Goal: Task Accomplishment & Management: Manage account settings

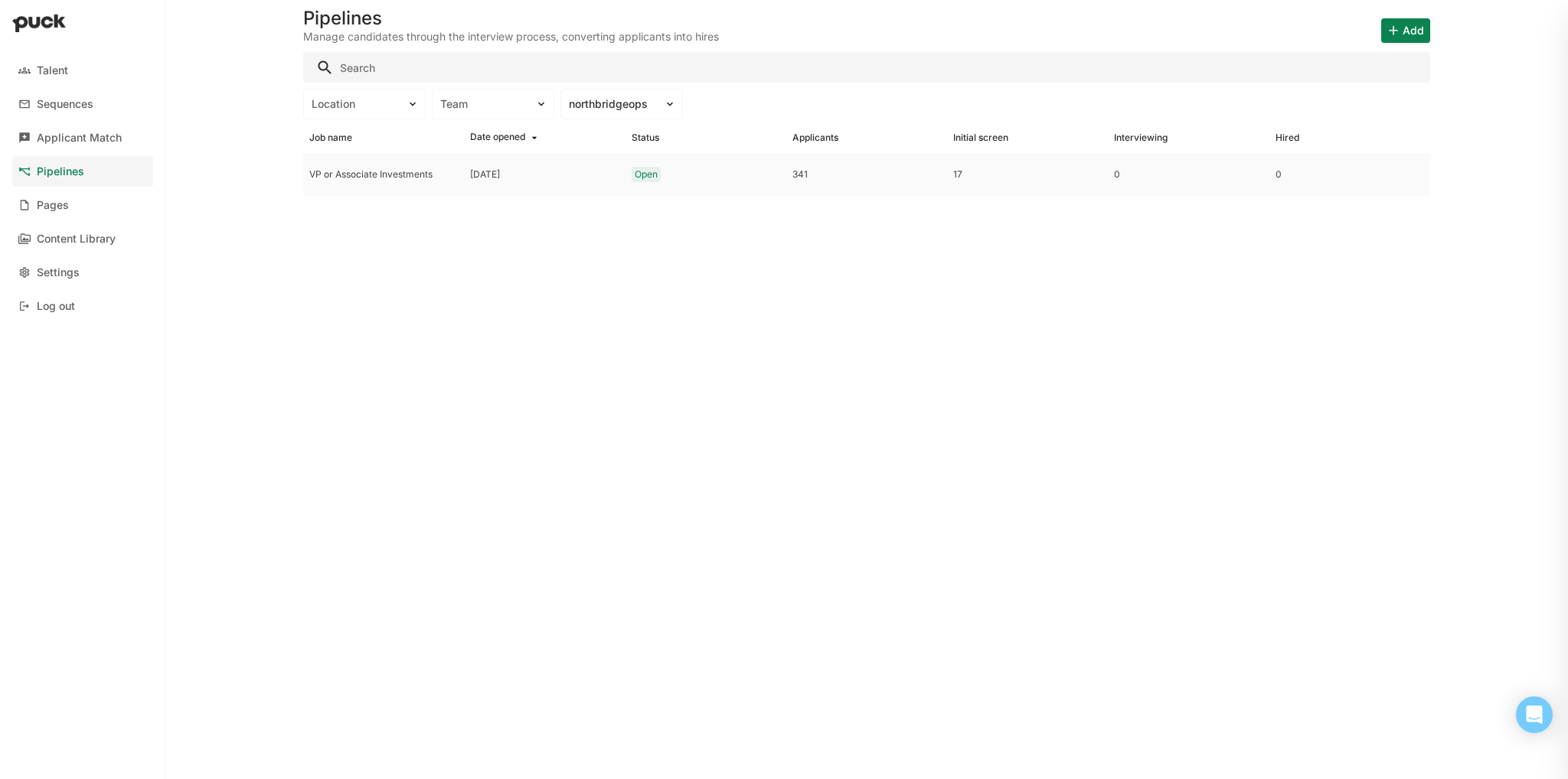
click at [406, 181] on div "VP or Associate Investments" at bounding box center [383, 174] width 161 height 43
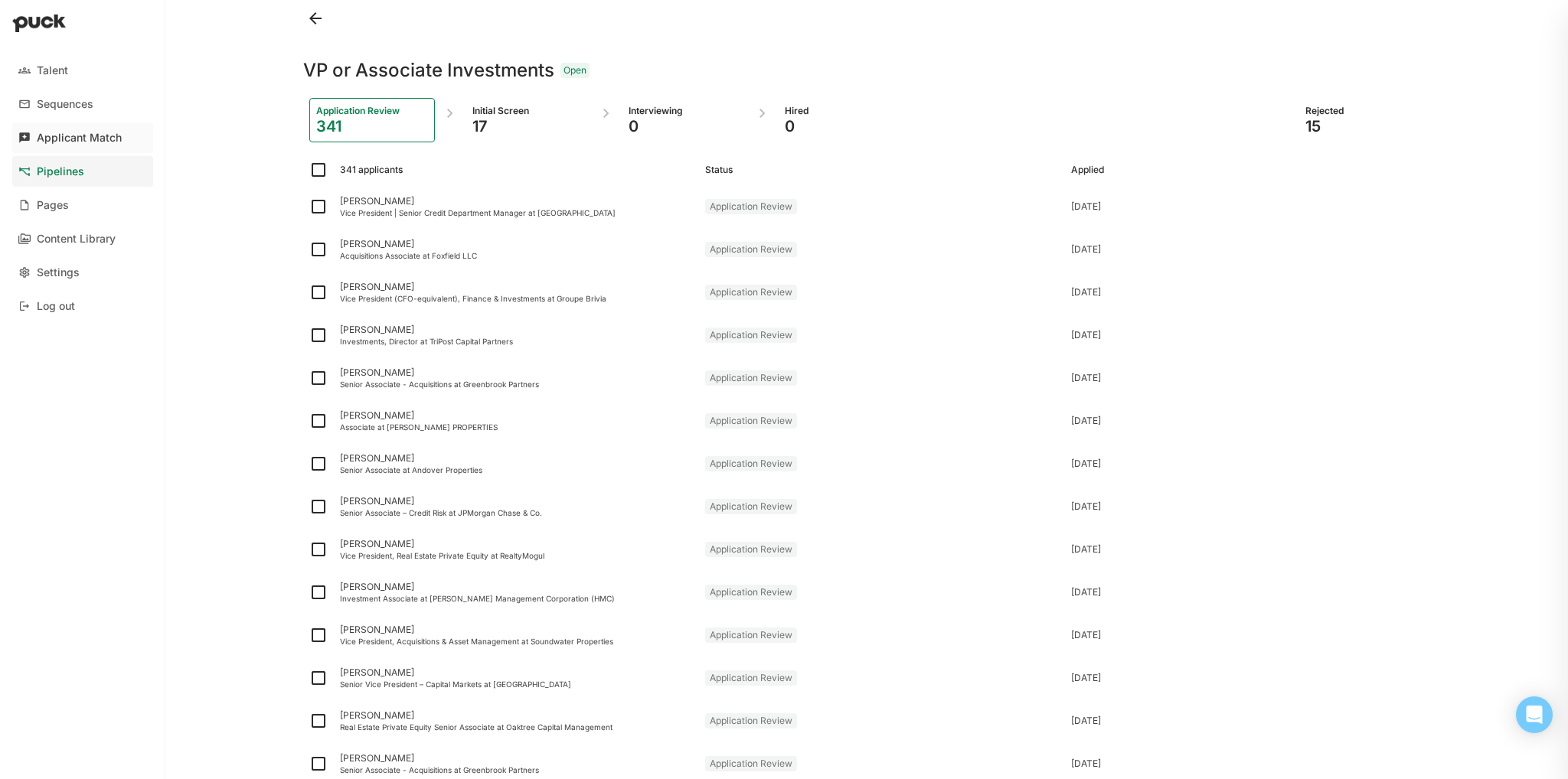
click at [138, 128] on link "Applicant Match" at bounding box center [82, 137] width 141 height 31
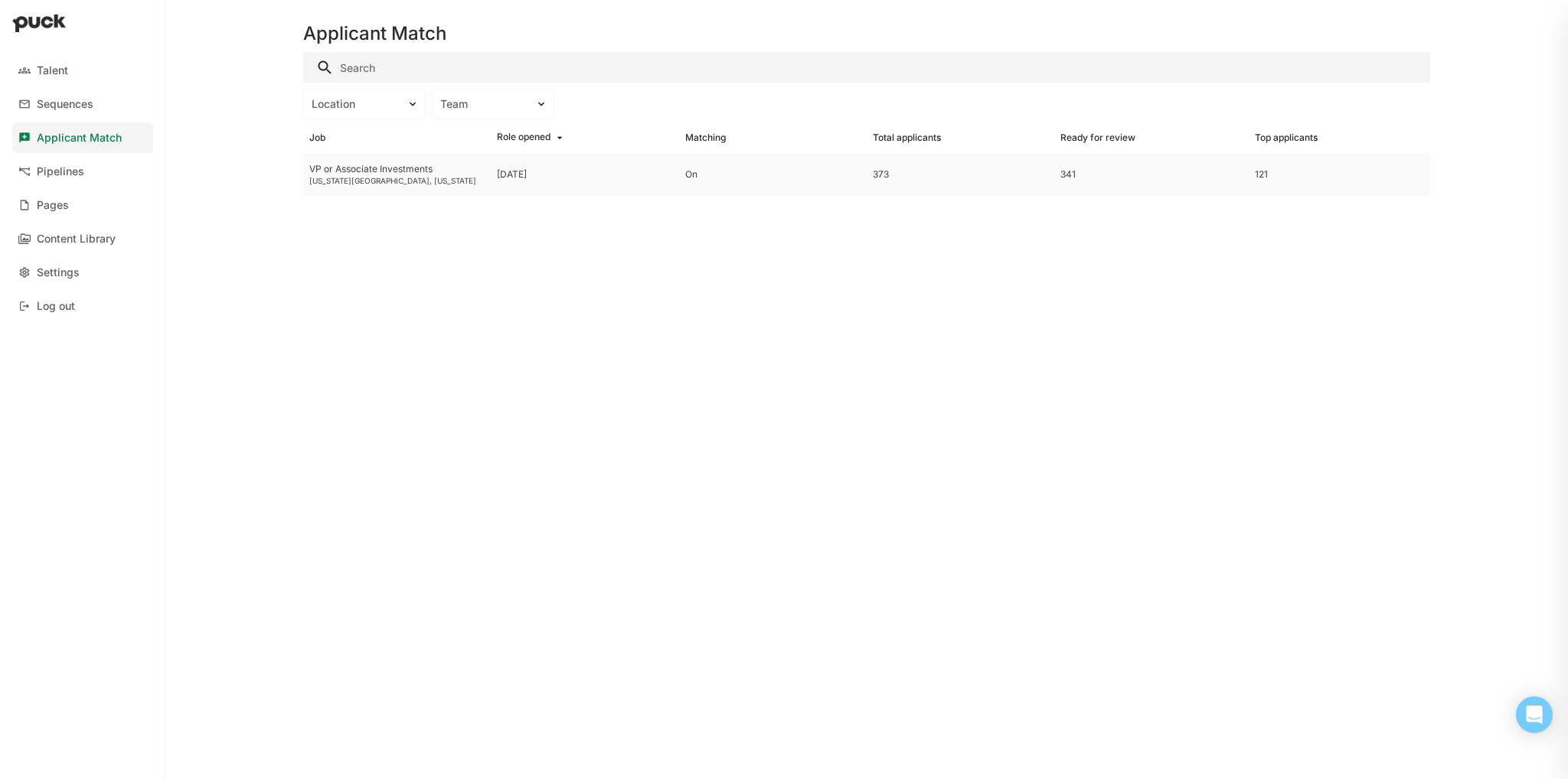
click at [393, 187] on div "VP or Associate Investments [US_STATE][GEOGRAPHIC_DATA], [US_STATE]" at bounding box center [397, 174] width 187 height 43
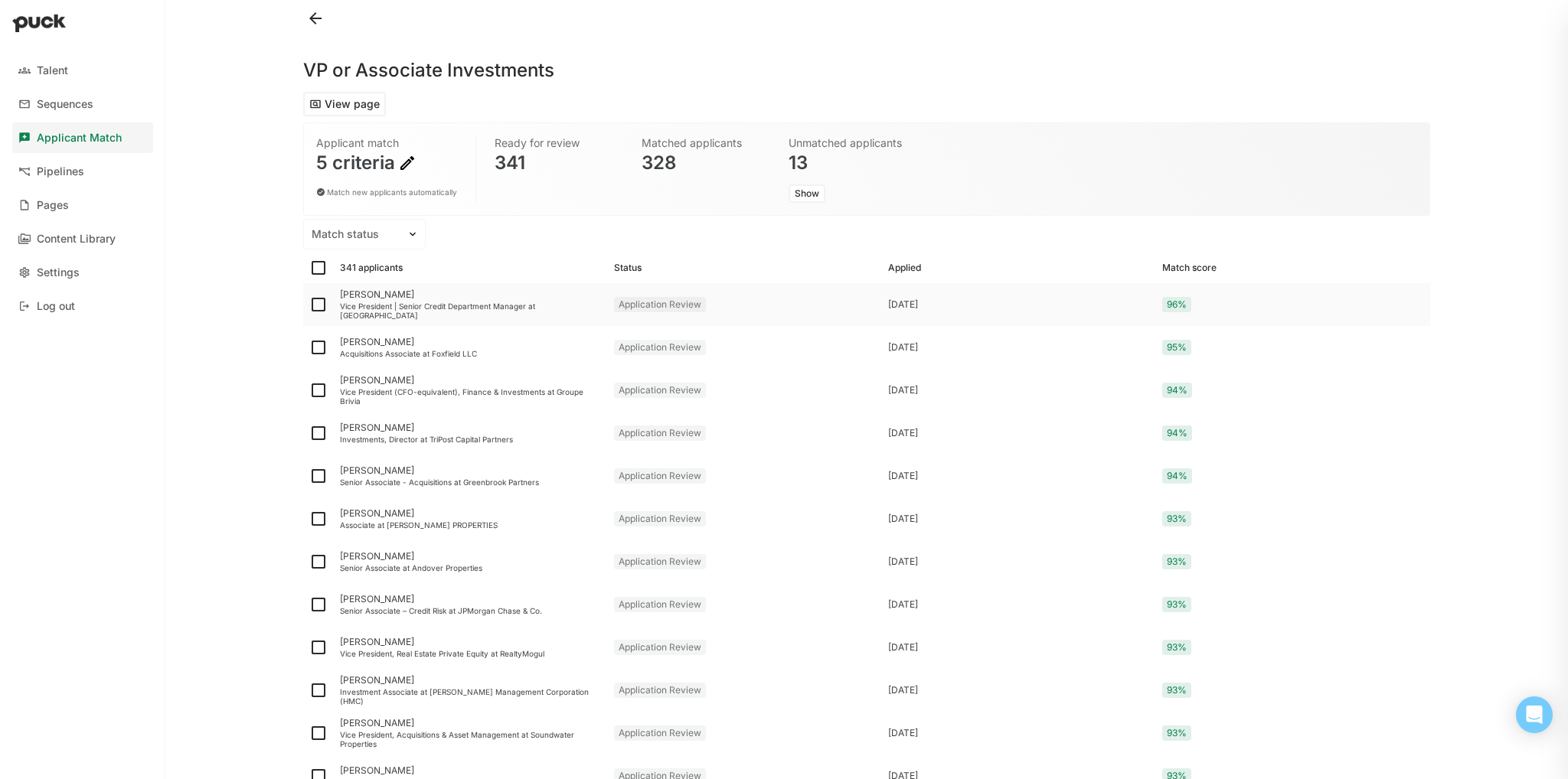
click at [391, 293] on div "[PERSON_NAME]" at bounding box center [471, 294] width 262 height 11
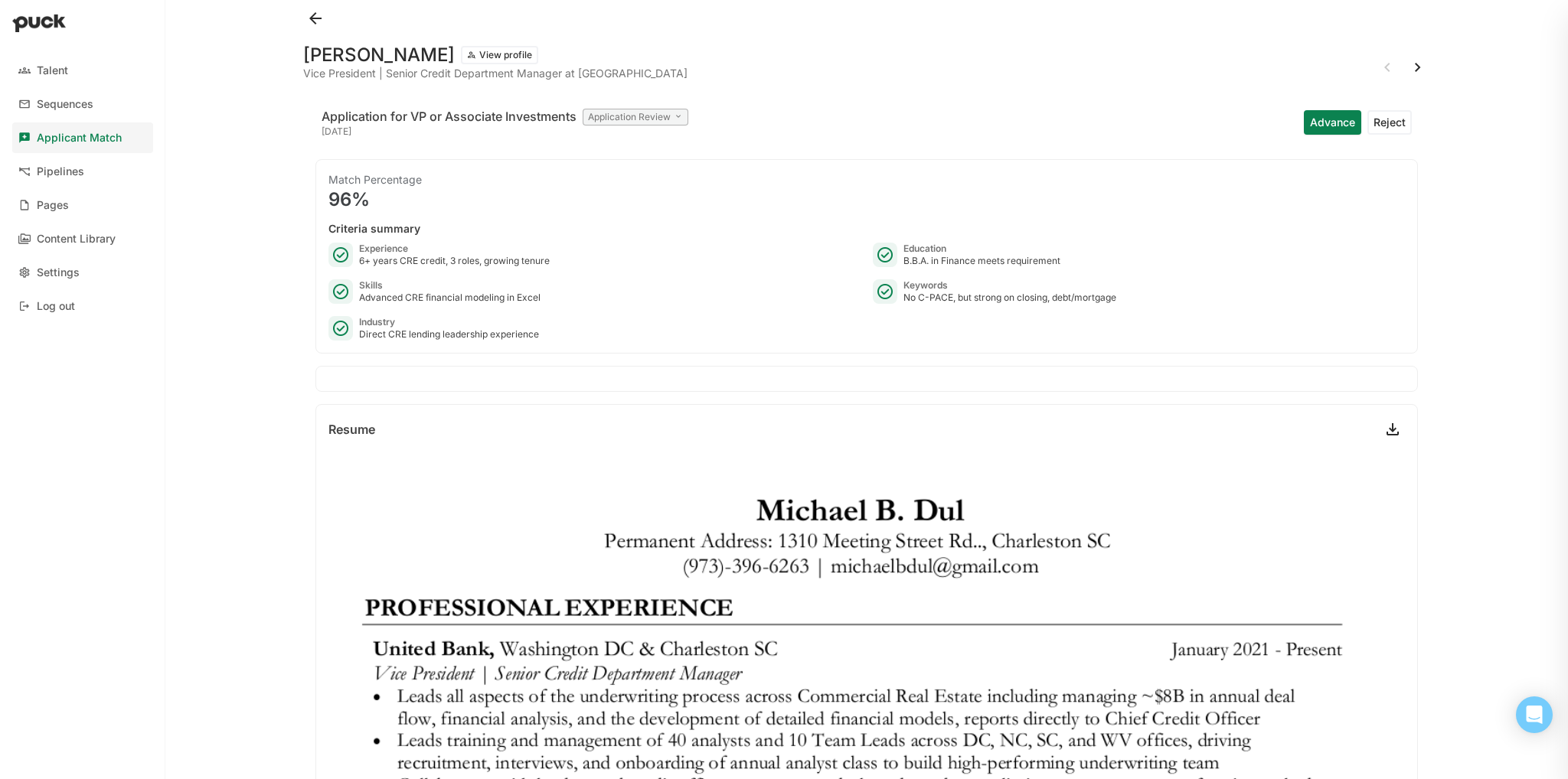
click at [1405, 68] on button at bounding box center [1417, 67] width 25 height 25
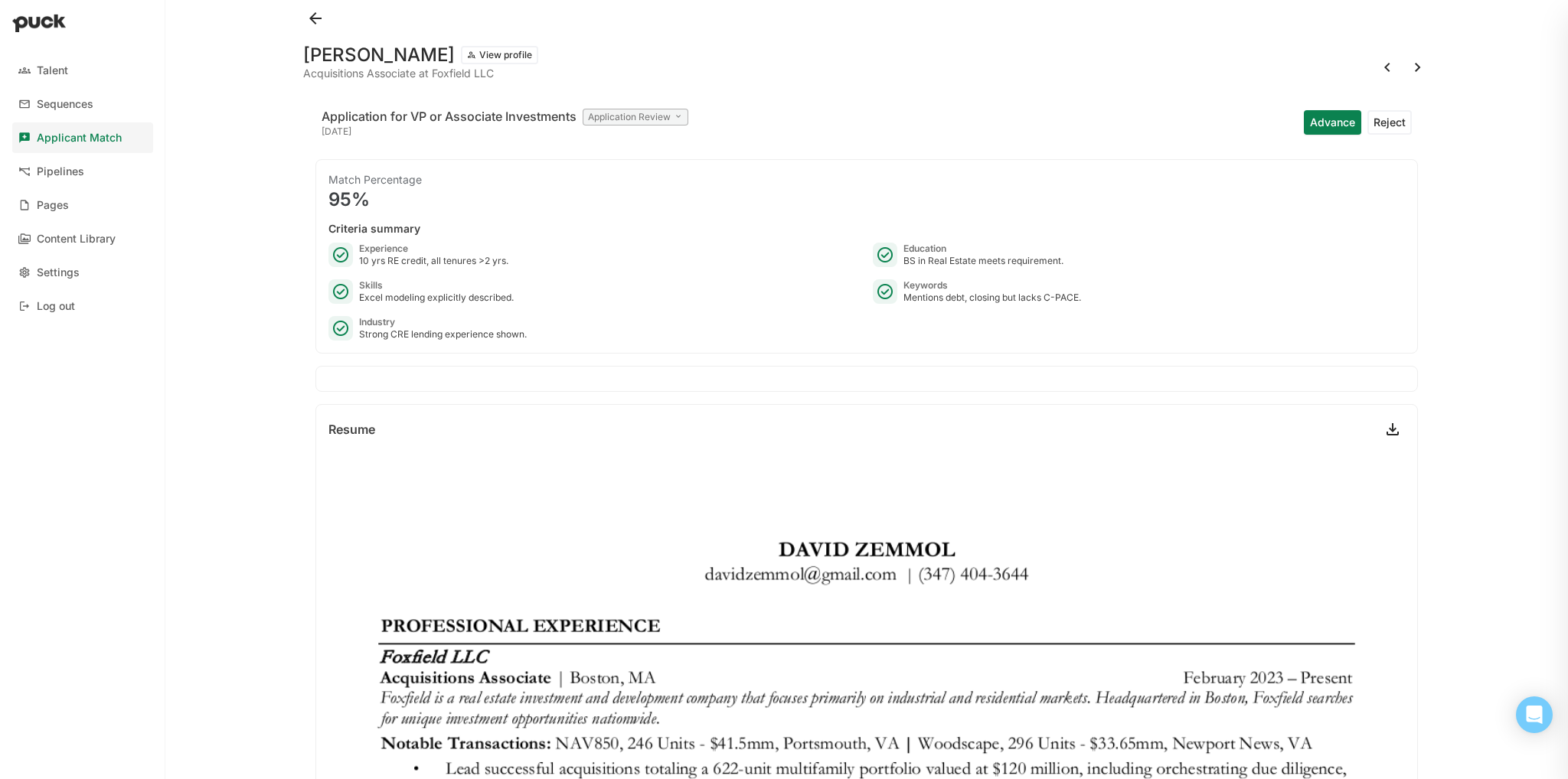
click at [1413, 29] on div at bounding box center [867, 18] width 1127 height 36
click at [1409, 26] on div at bounding box center [867, 18] width 1127 height 36
click at [1409, 28] on div at bounding box center [867, 18] width 1127 height 36
click at [1388, 20] on div at bounding box center [867, 18] width 1127 height 36
click at [1395, 23] on div at bounding box center [867, 18] width 1127 height 36
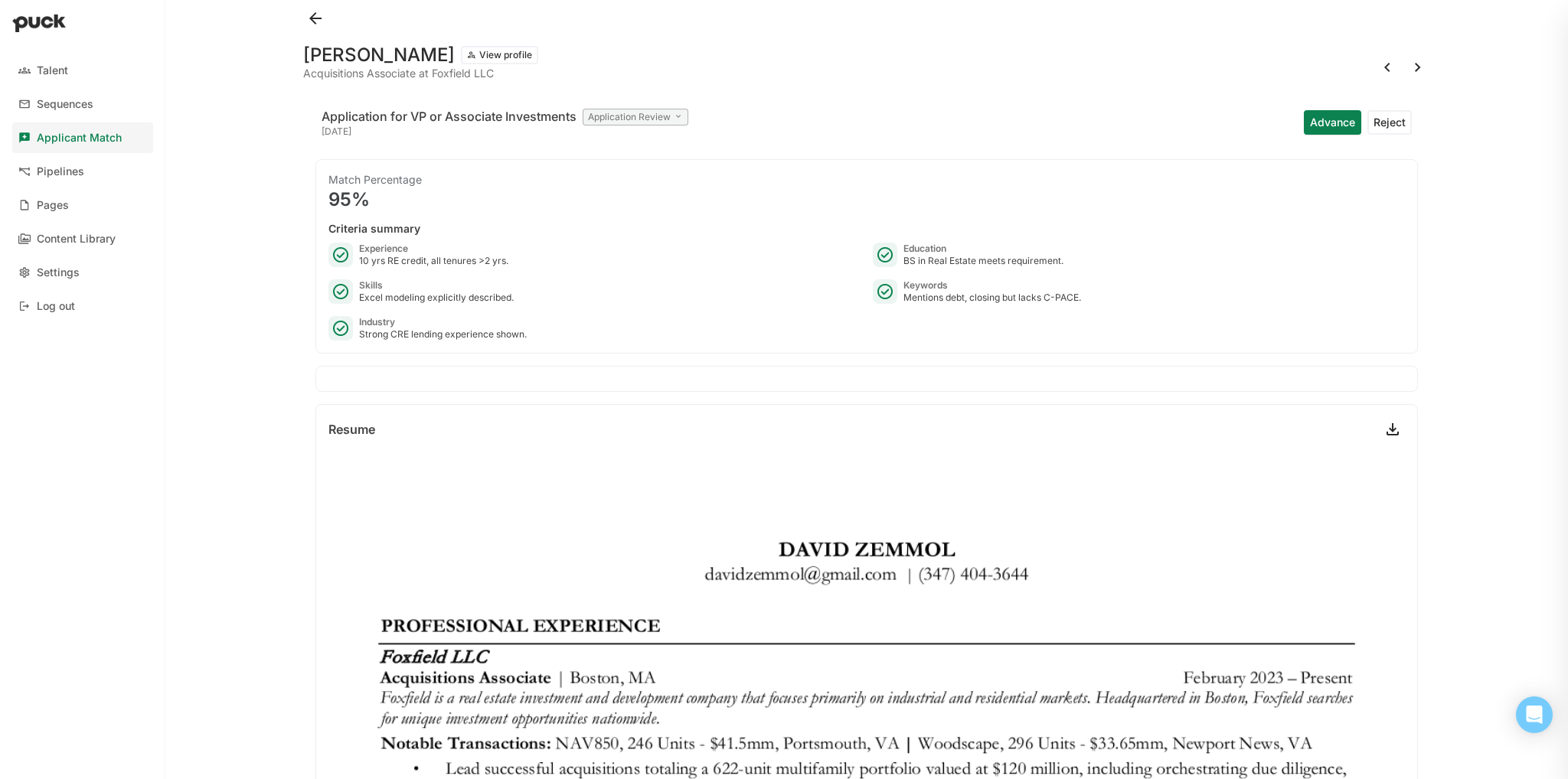
click at [1401, 27] on div at bounding box center [867, 18] width 1127 height 36
click at [1410, 28] on div at bounding box center [867, 18] width 1127 height 36
click at [1409, 69] on button at bounding box center [1417, 67] width 25 height 25
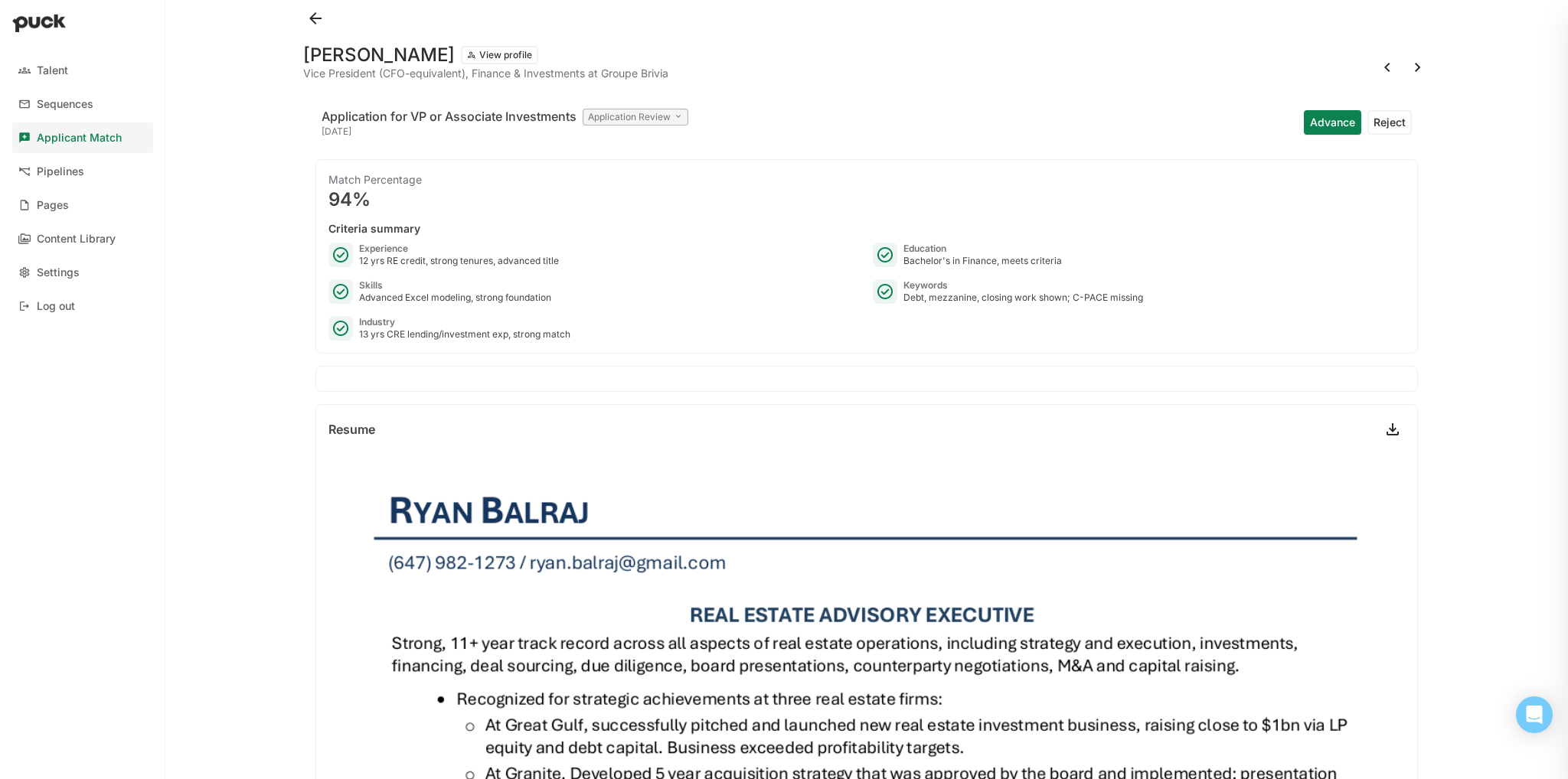
click at [1409, 69] on button at bounding box center [1417, 67] width 25 height 25
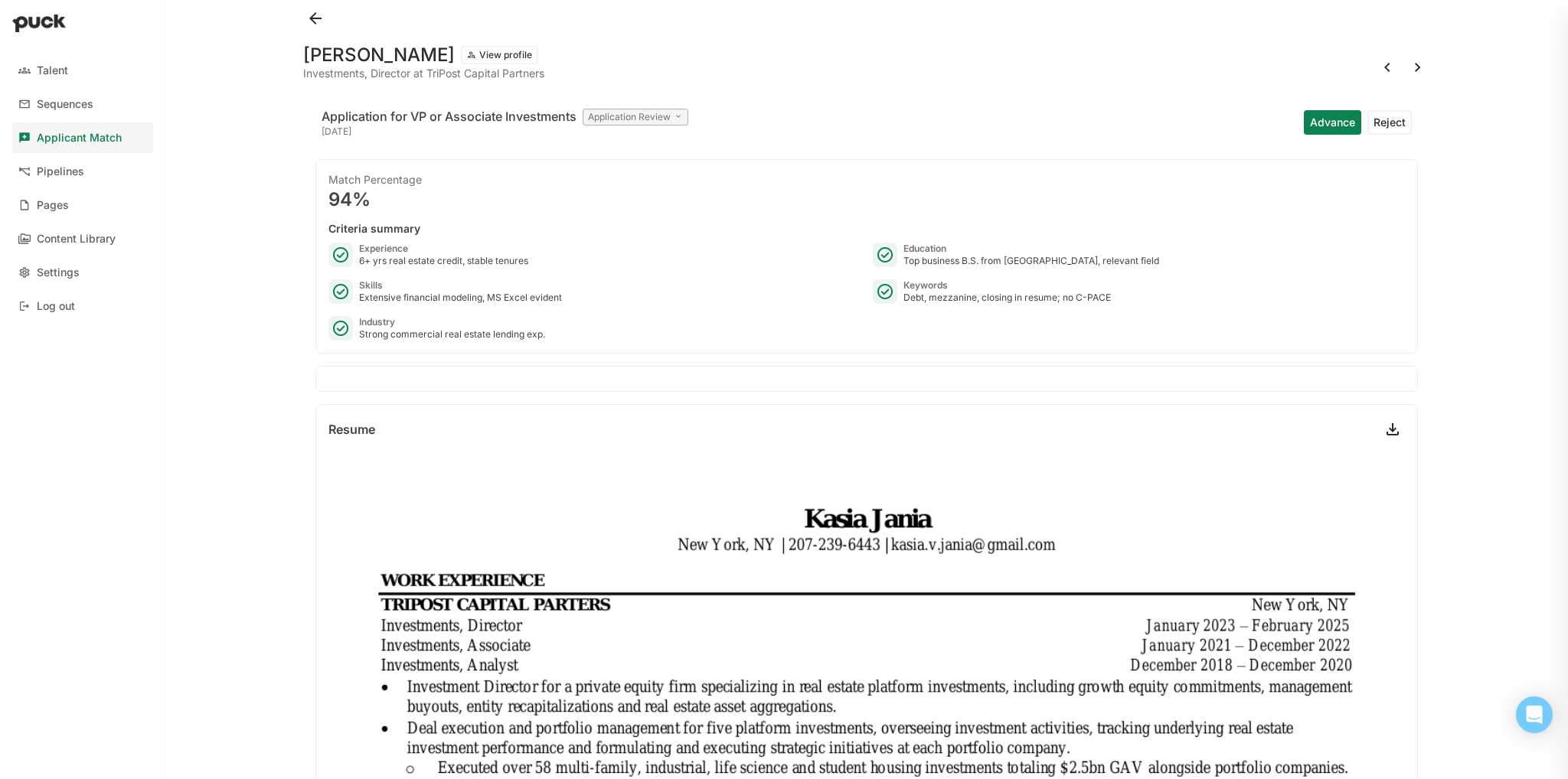
click at [1409, 69] on button at bounding box center [1417, 67] width 25 height 25
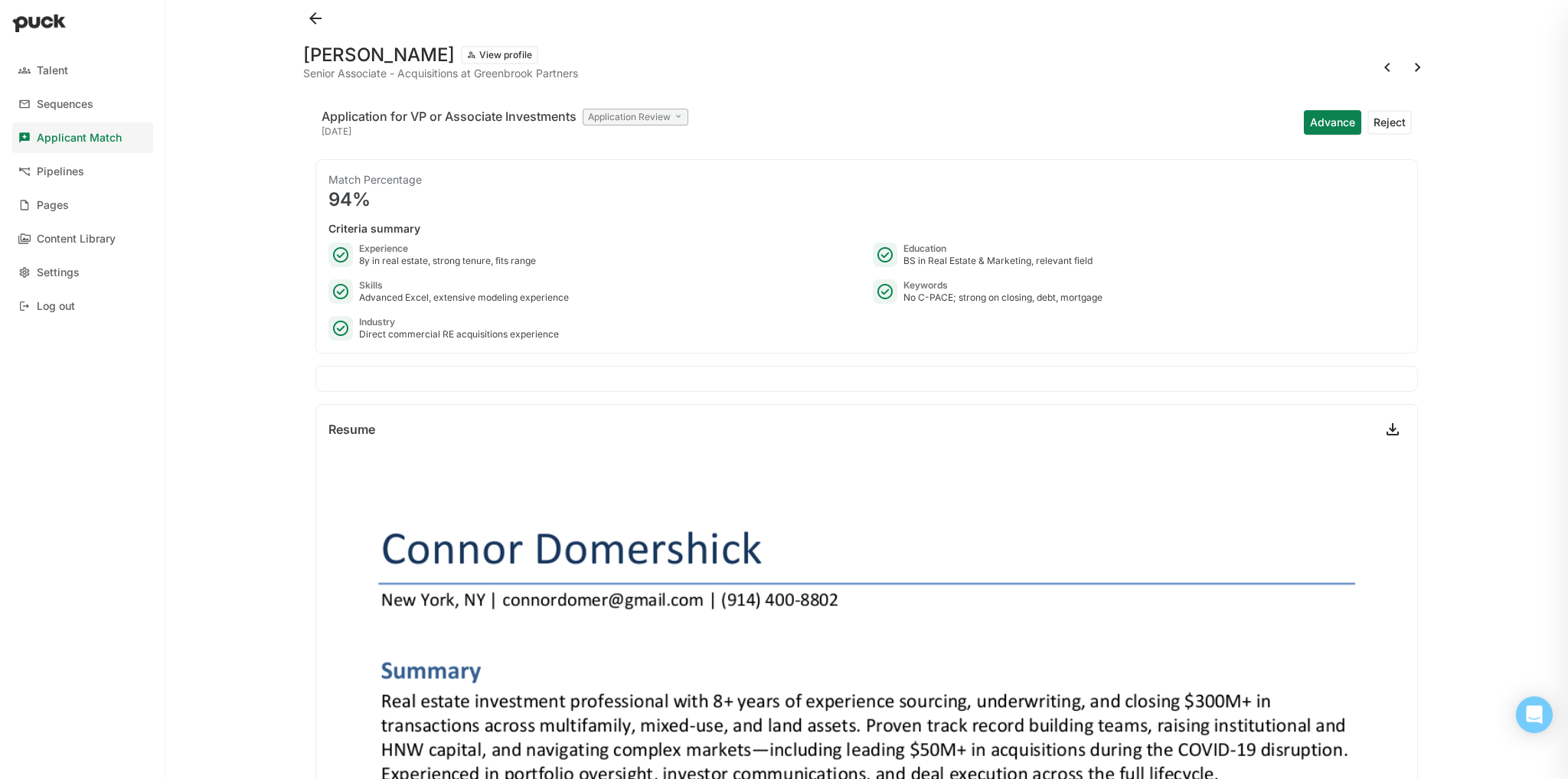
click at [1409, 69] on button at bounding box center [1417, 67] width 25 height 25
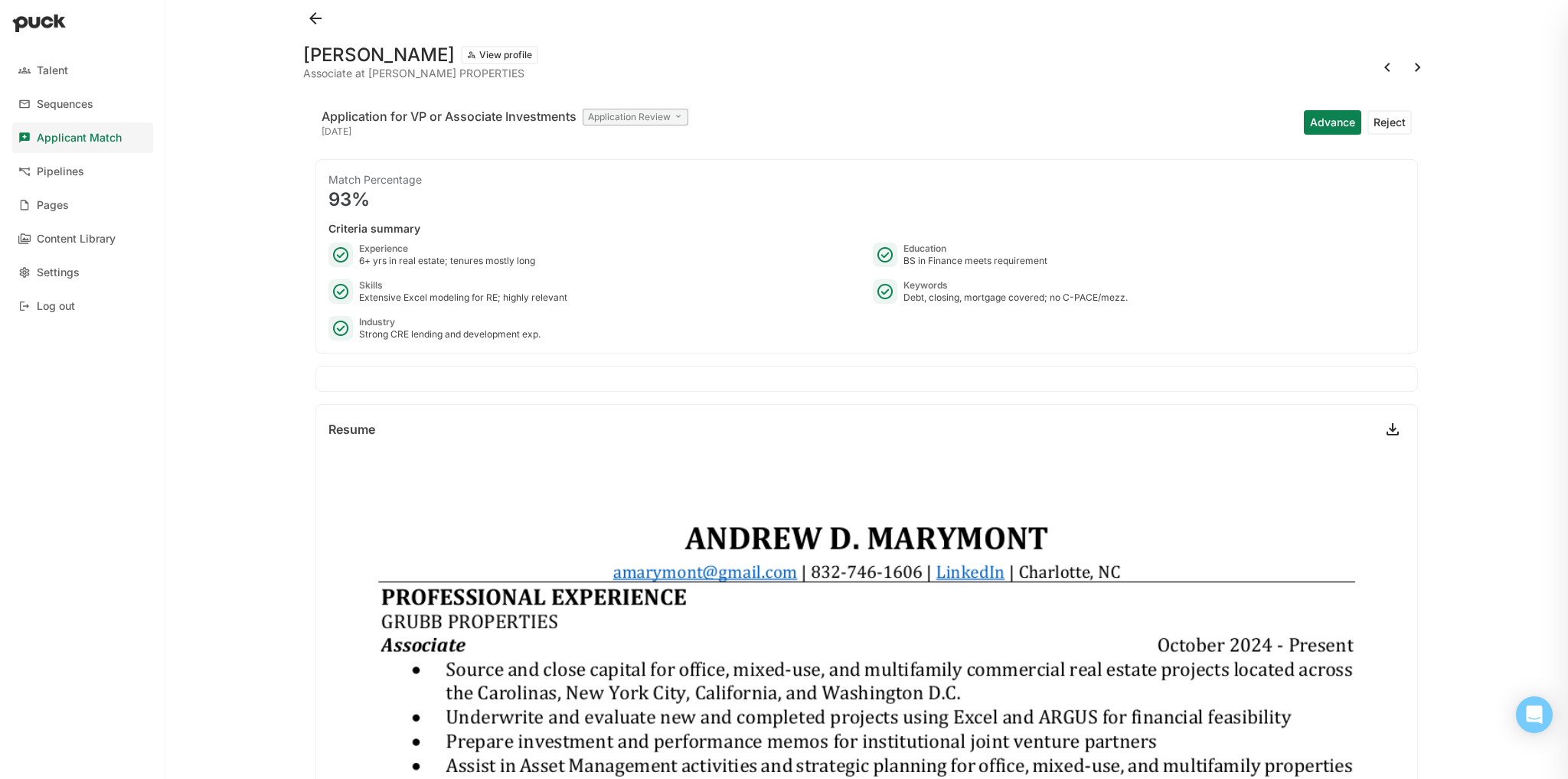
click at [1375, 59] on div at bounding box center [1403, 67] width 55 height 25
click at [1375, 62] on button at bounding box center [1387, 67] width 25 height 25
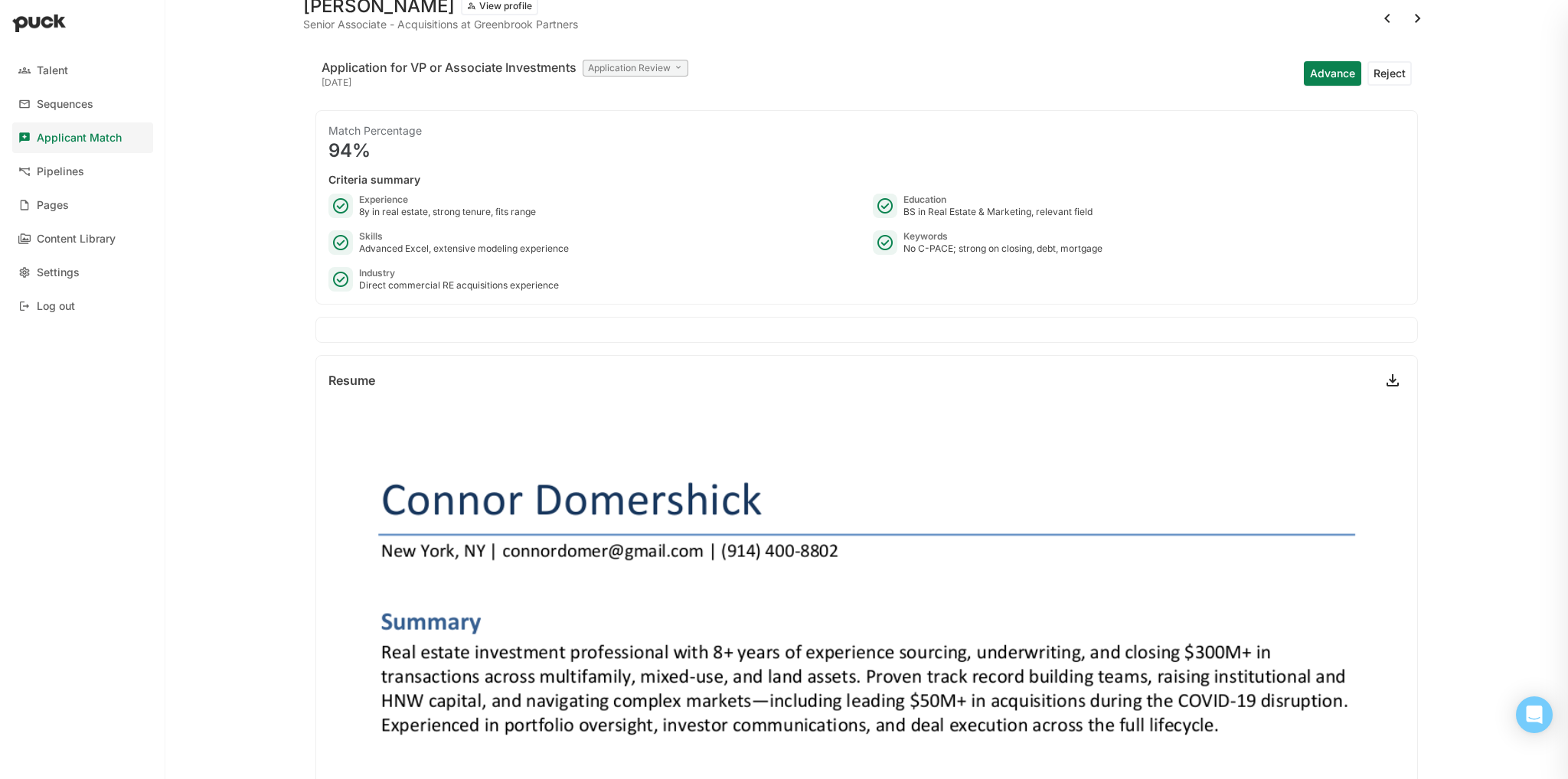
scroll to position [43, 0]
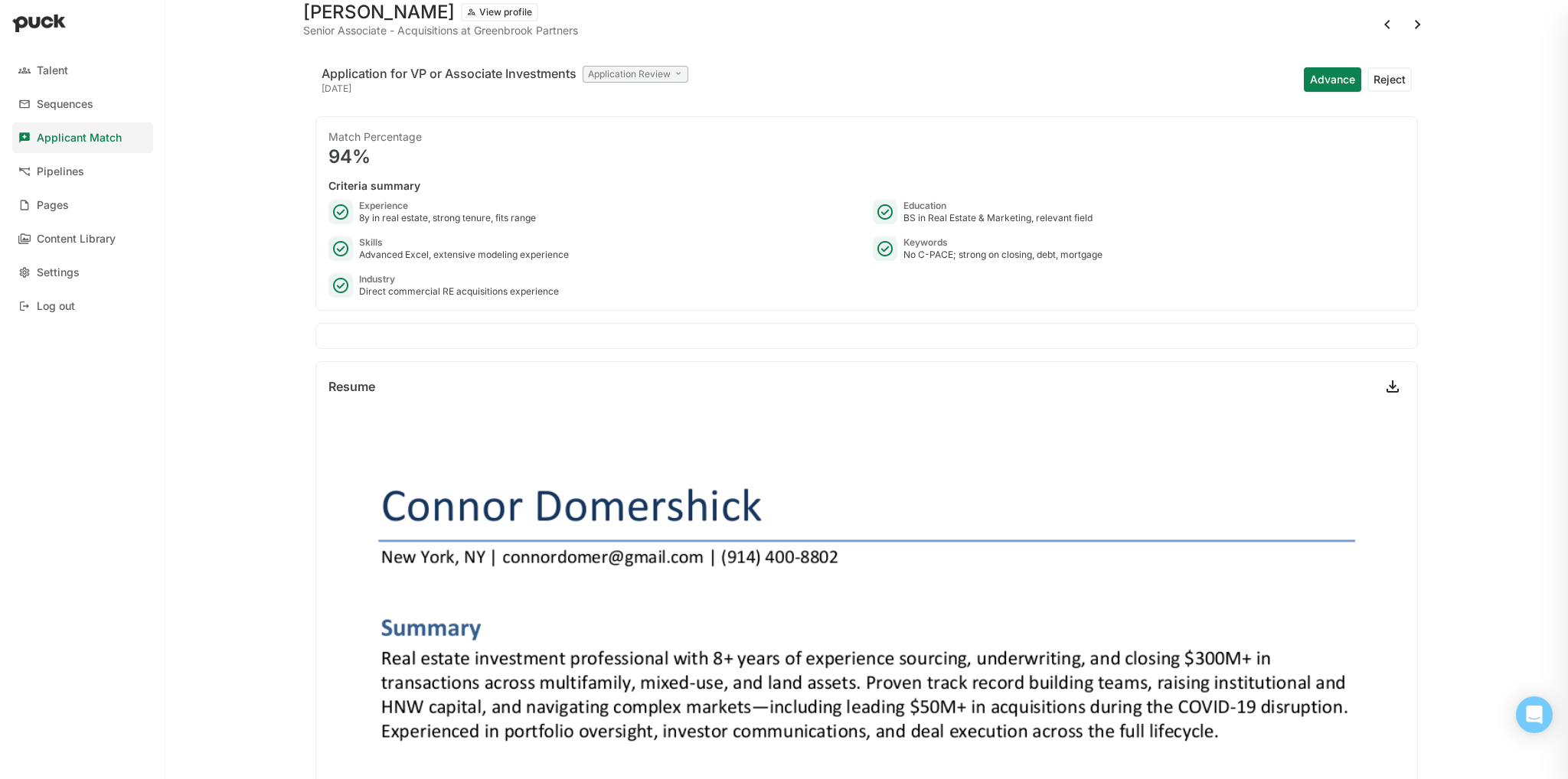
click at [1405, 28] on button at bounding box center [1417, 24] width 25 height 25
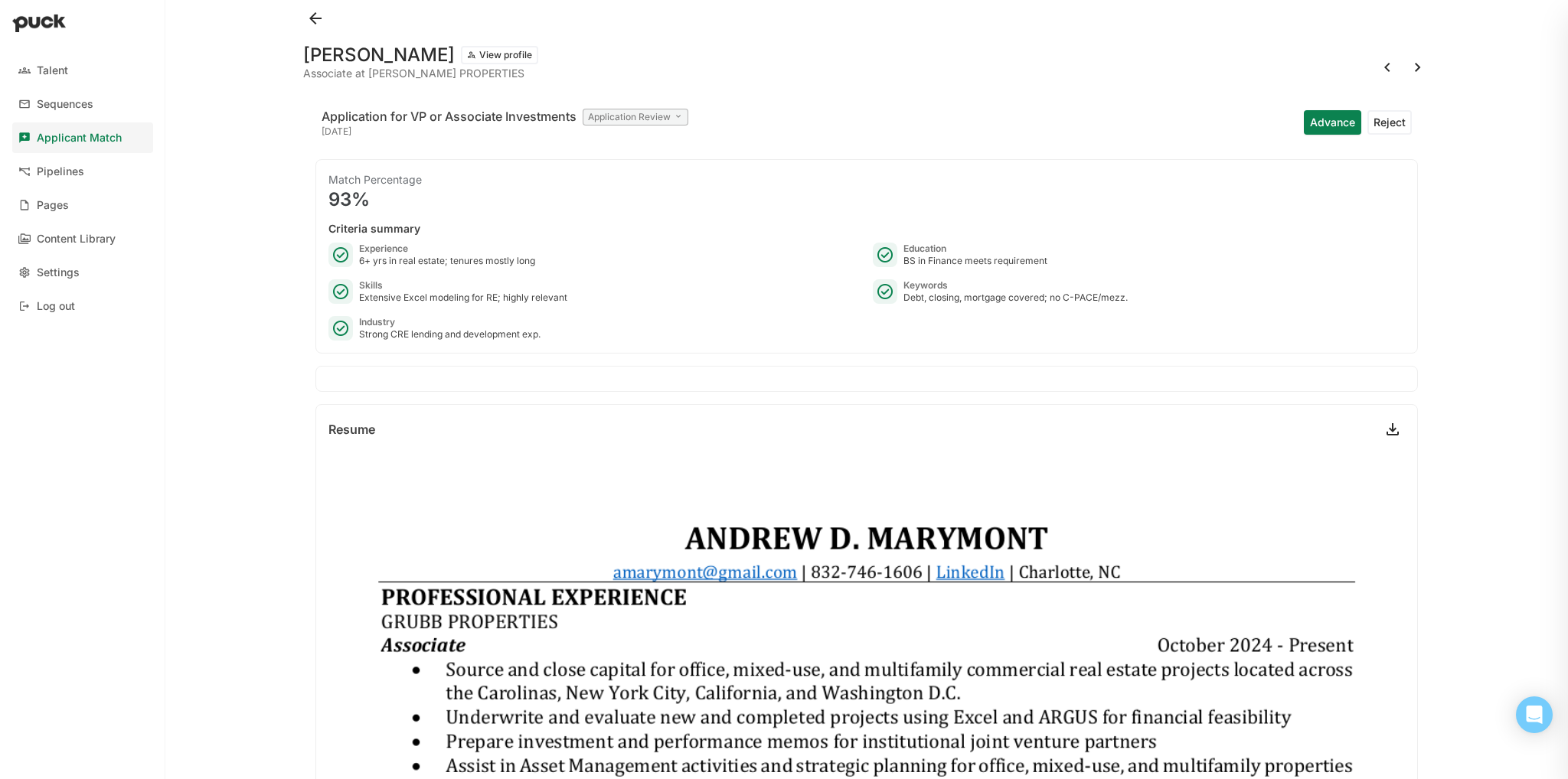
click at [1405, 77] on button at bounding box center [1417, 67] width 25 height 25
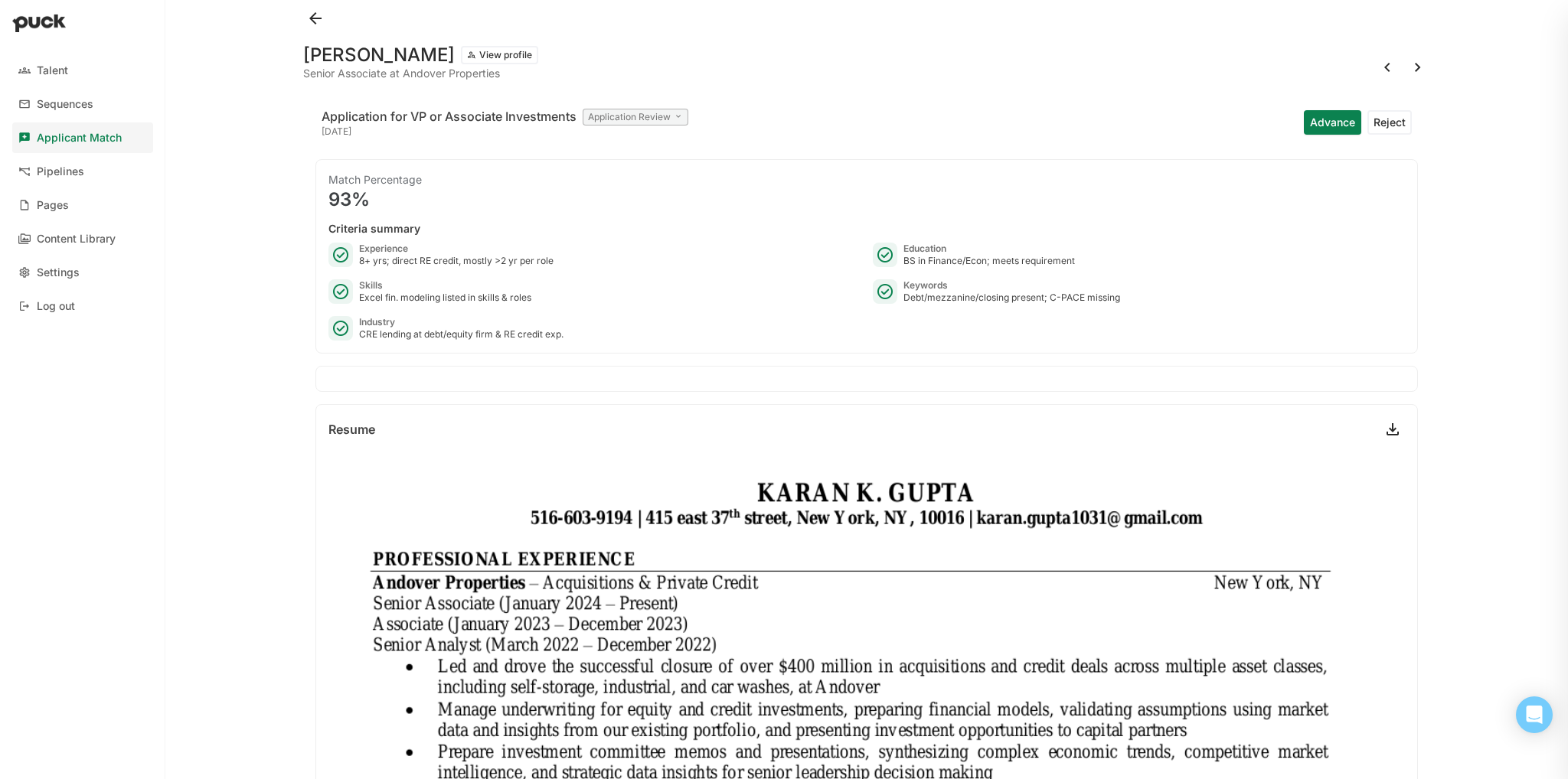
click at [1327, 124] on button "Advance" at bounding box center [1333, 122] width 57 height 25
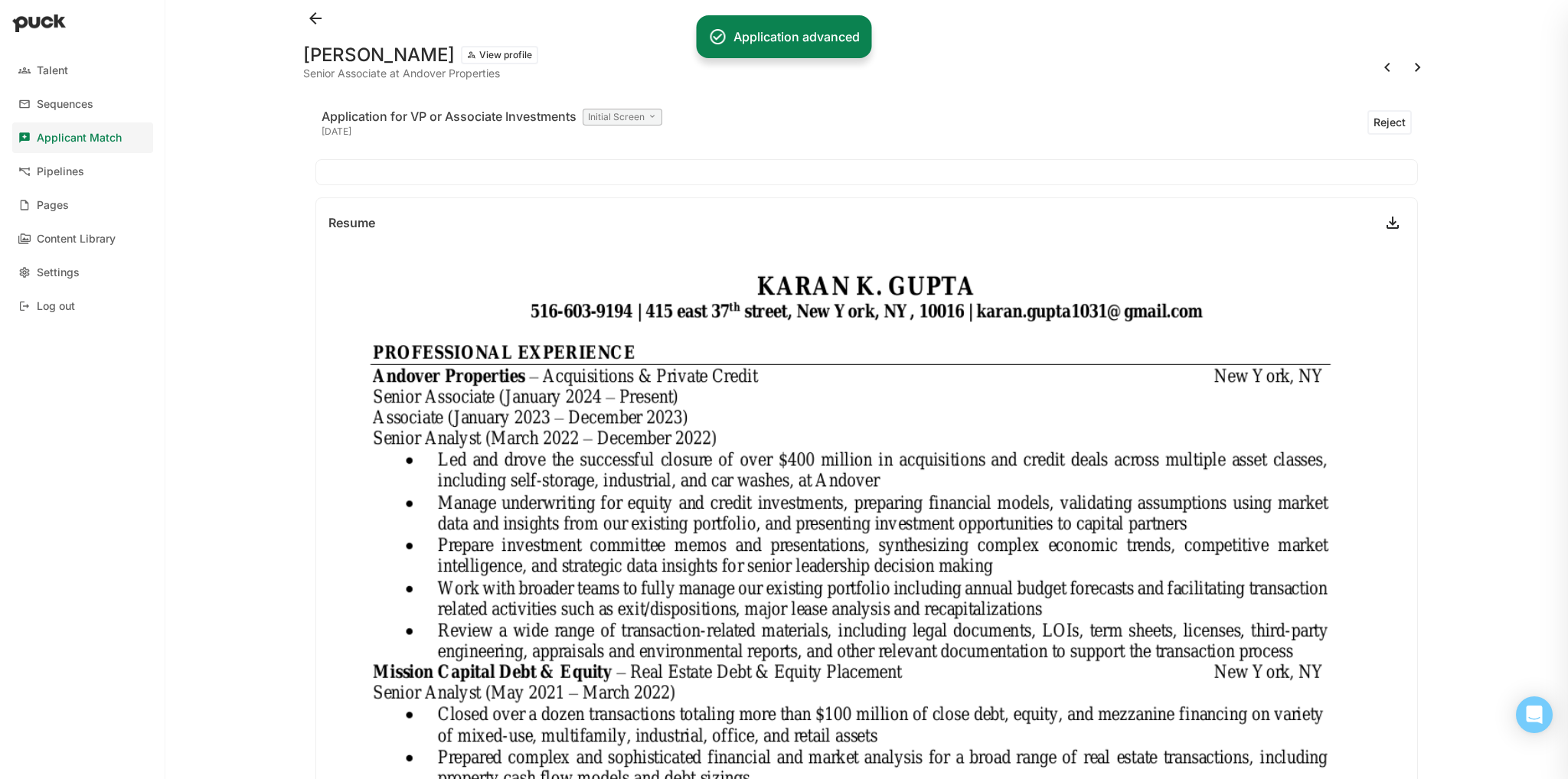
click at [1405, 64] on button at bounding box center [1417, 67] width 25 height 25
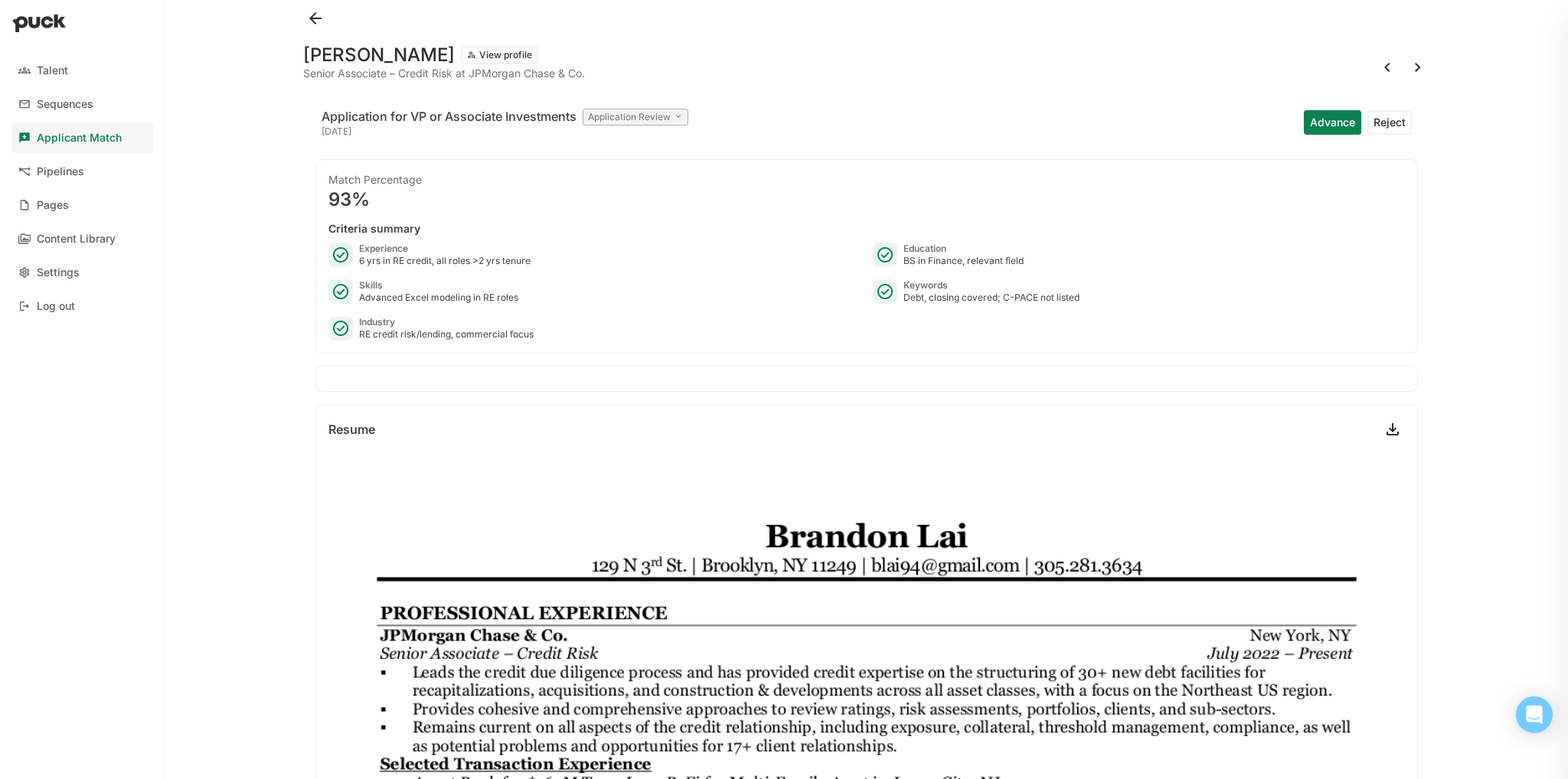
click at [1405, 71] on button at bounding box center [1417, 67] width 25 height 25
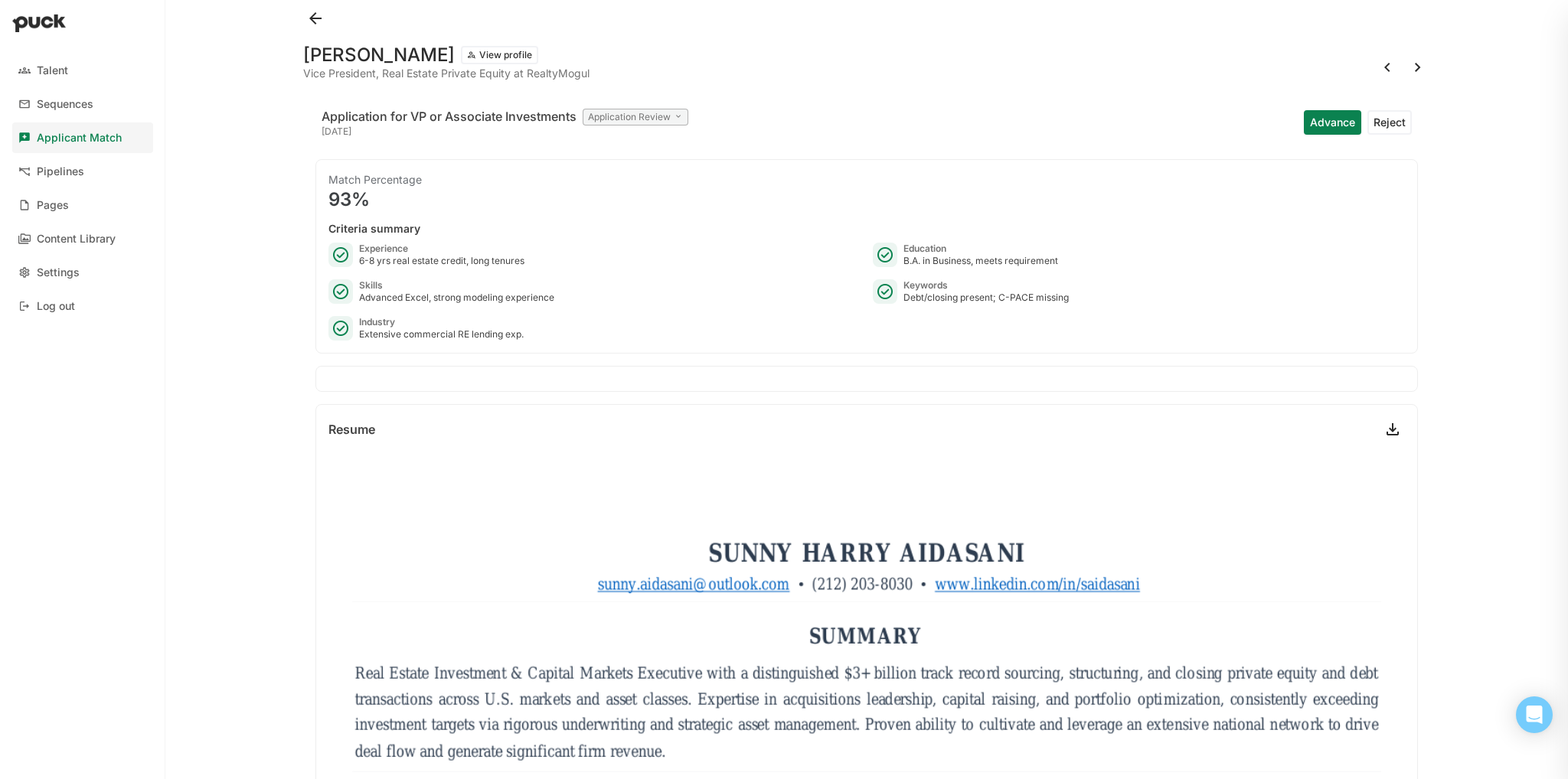
click at [1409, 55] on div at bounding box center [1403, 67] width 55 height 25
click at [1405, 73] on button at bounding box center [1417, 67] width 25 height 25
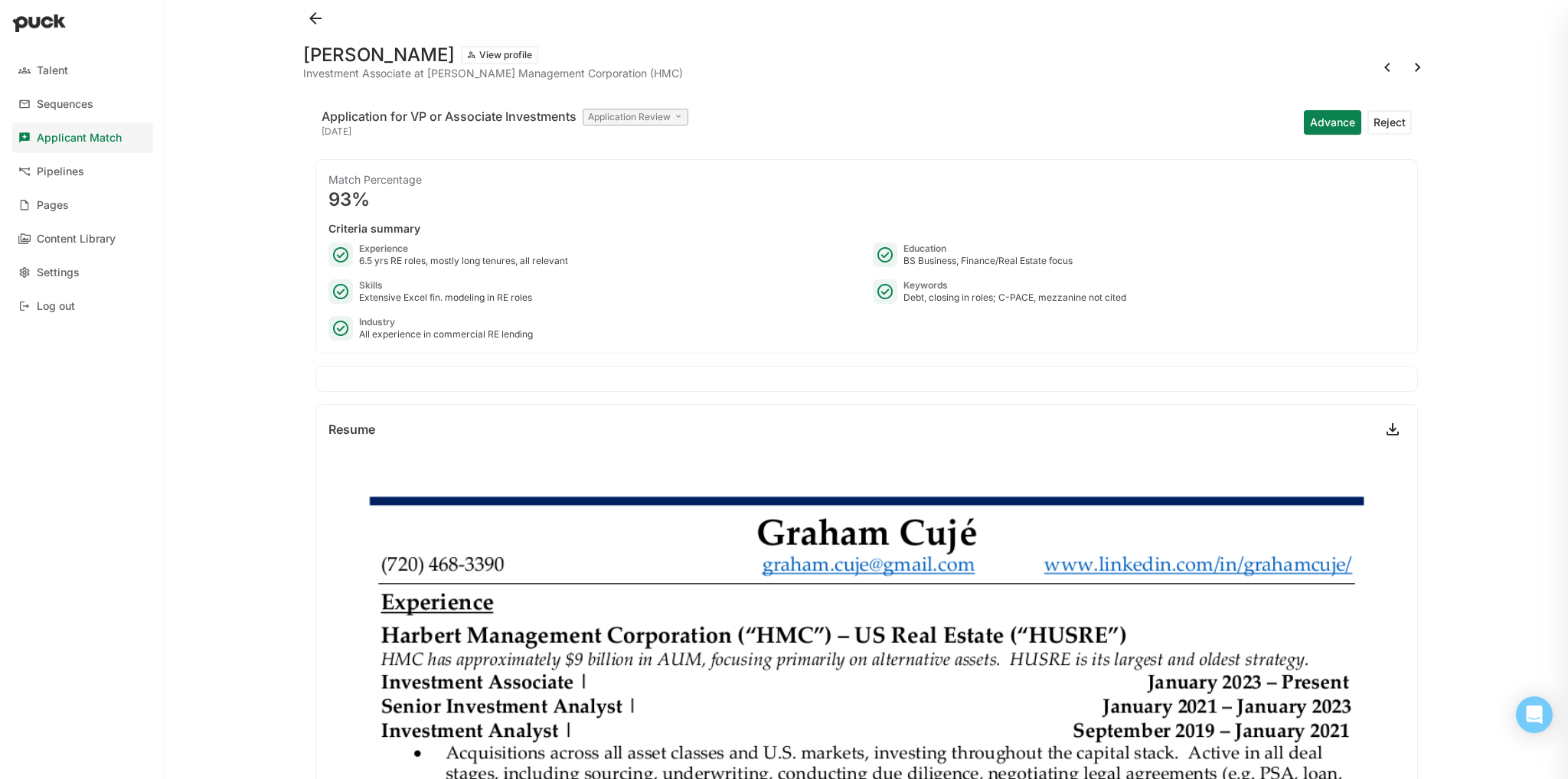
click at [1403, 53] on div "[PERSON_NAME] View profile Investment Associate at [PERSON_NAME] Management Cor…" at bounding box center [867, 61] width 1127 height 49
click at [1406, 67] on button at bounding box center [1417, 67] width 25 height 25
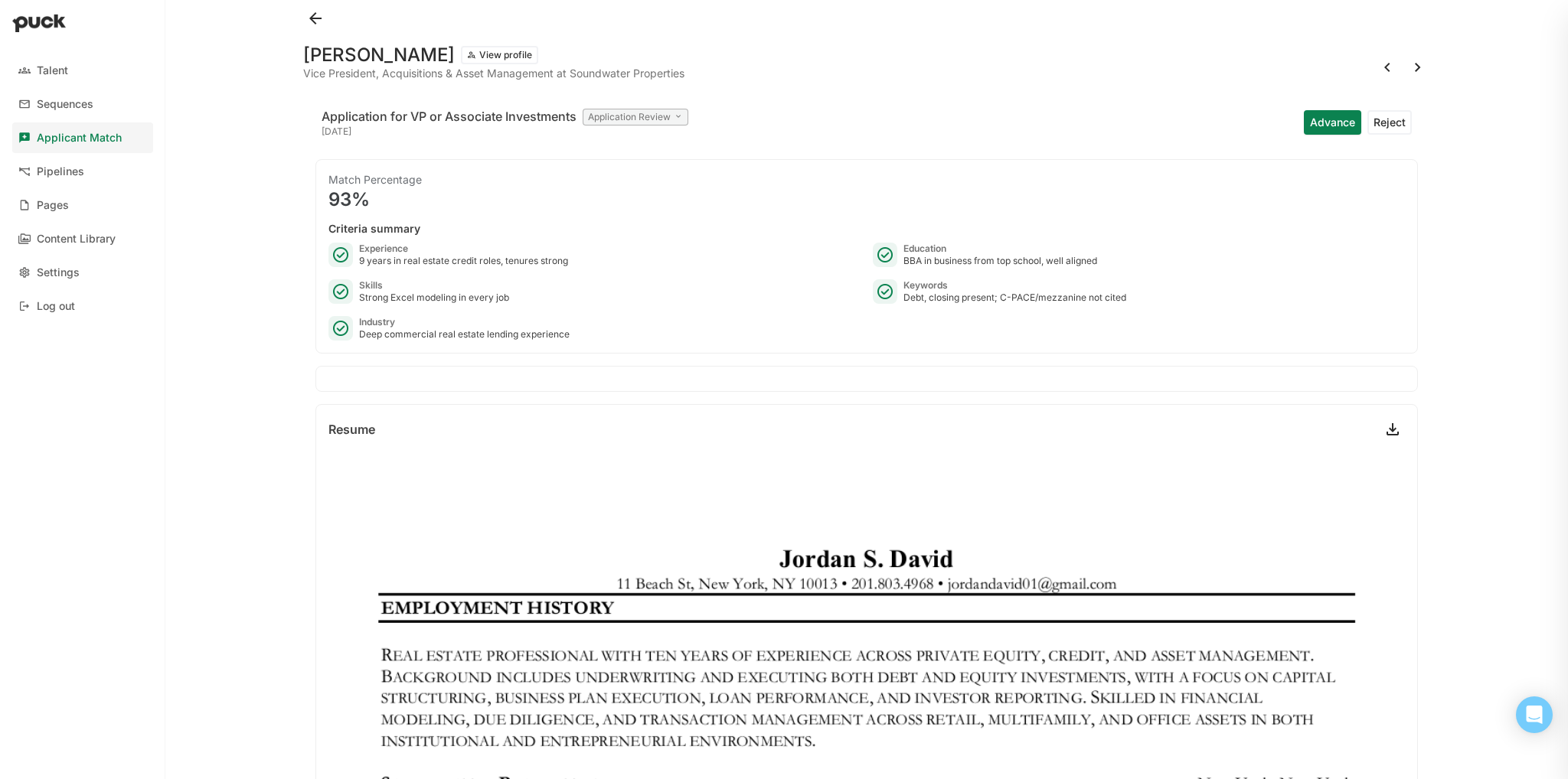
click at [1409, 74] on button at bounding box center [1417, 67] width 25 height 25
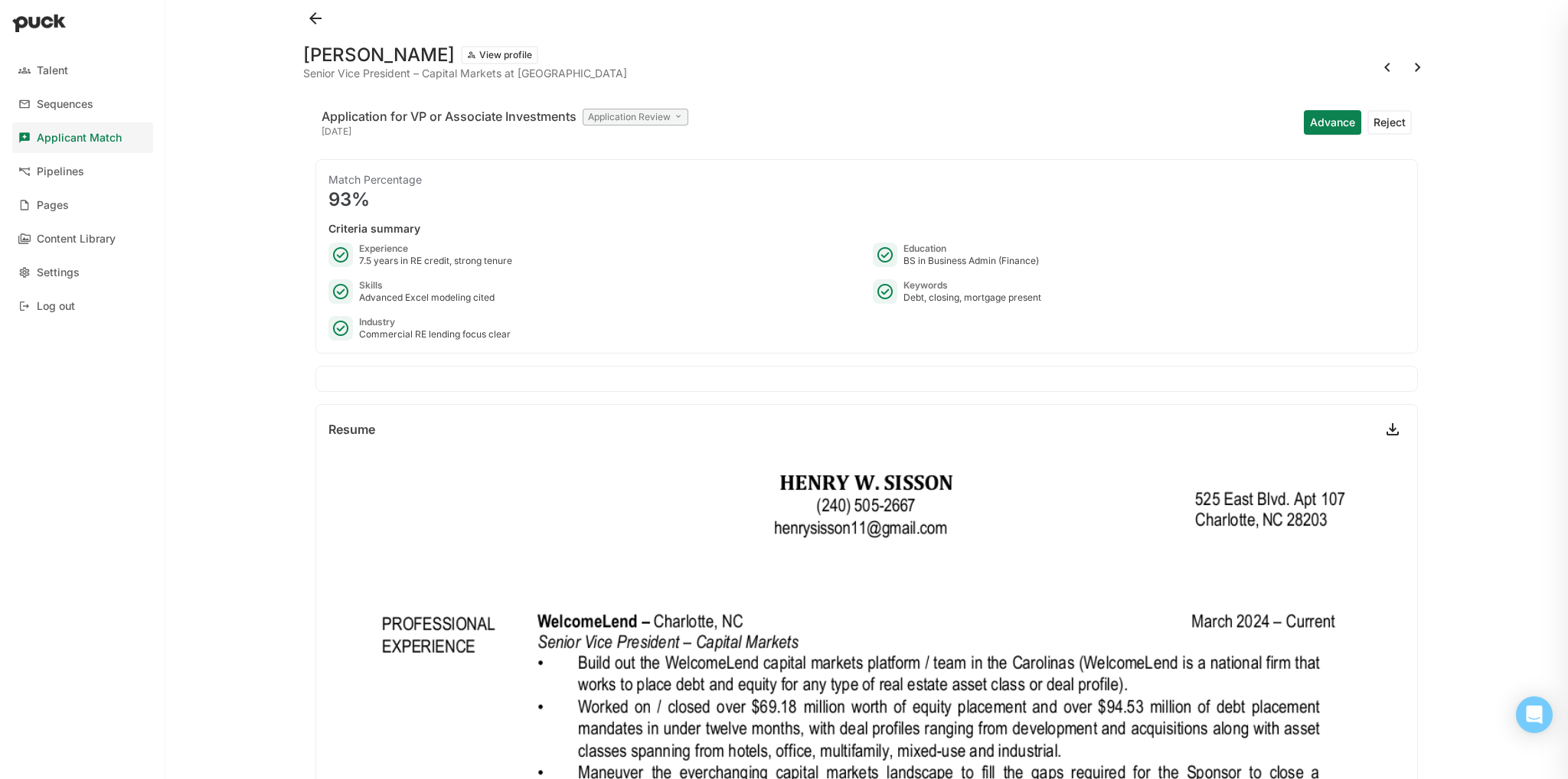
click at [1397, 15] on div at bounding box center [867, 18] width 1127 height 36
click at [1409, 9] on div at bounding box center [867, 18] width 1127 height 36
click at [1403, 7] on div at bounding box center [867, 18] width 1127 height 36
click at [1409, 71] on button at bounding box center [1417, 67] width 25 height 25
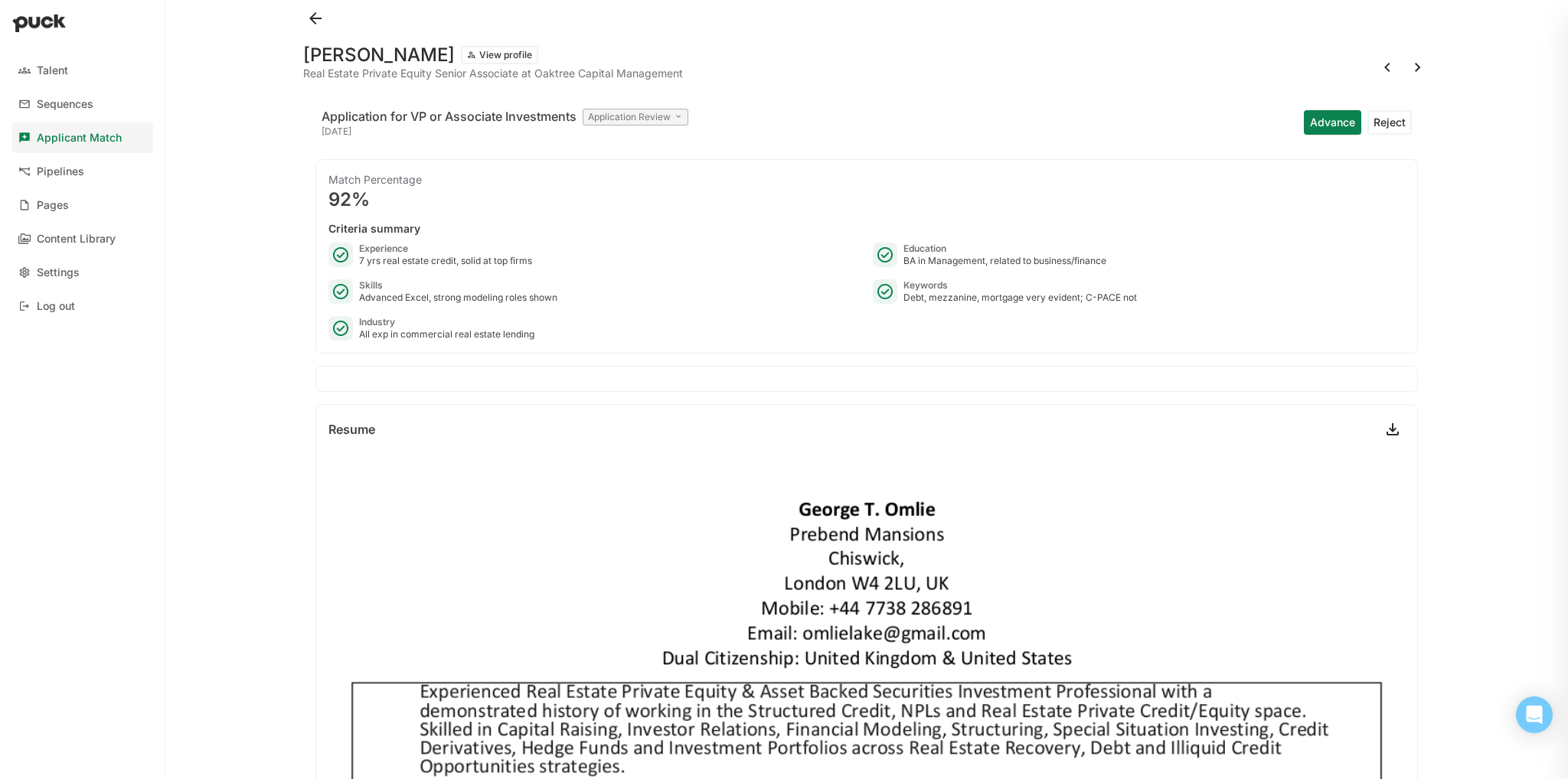
click at [1409, 64] on button at bounding box center [1417, 67] width 25 height 25
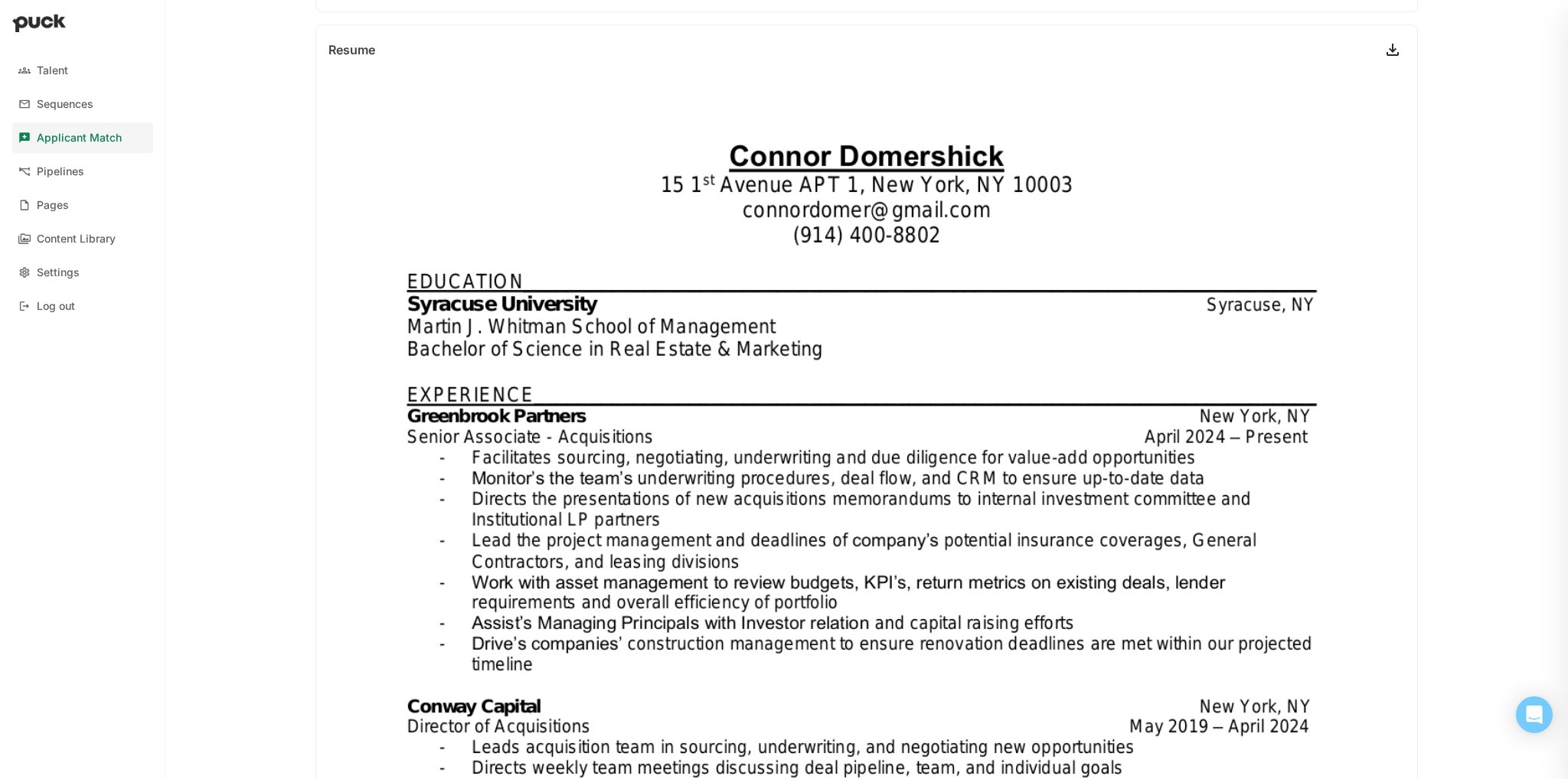
scroll to position [19, 0]
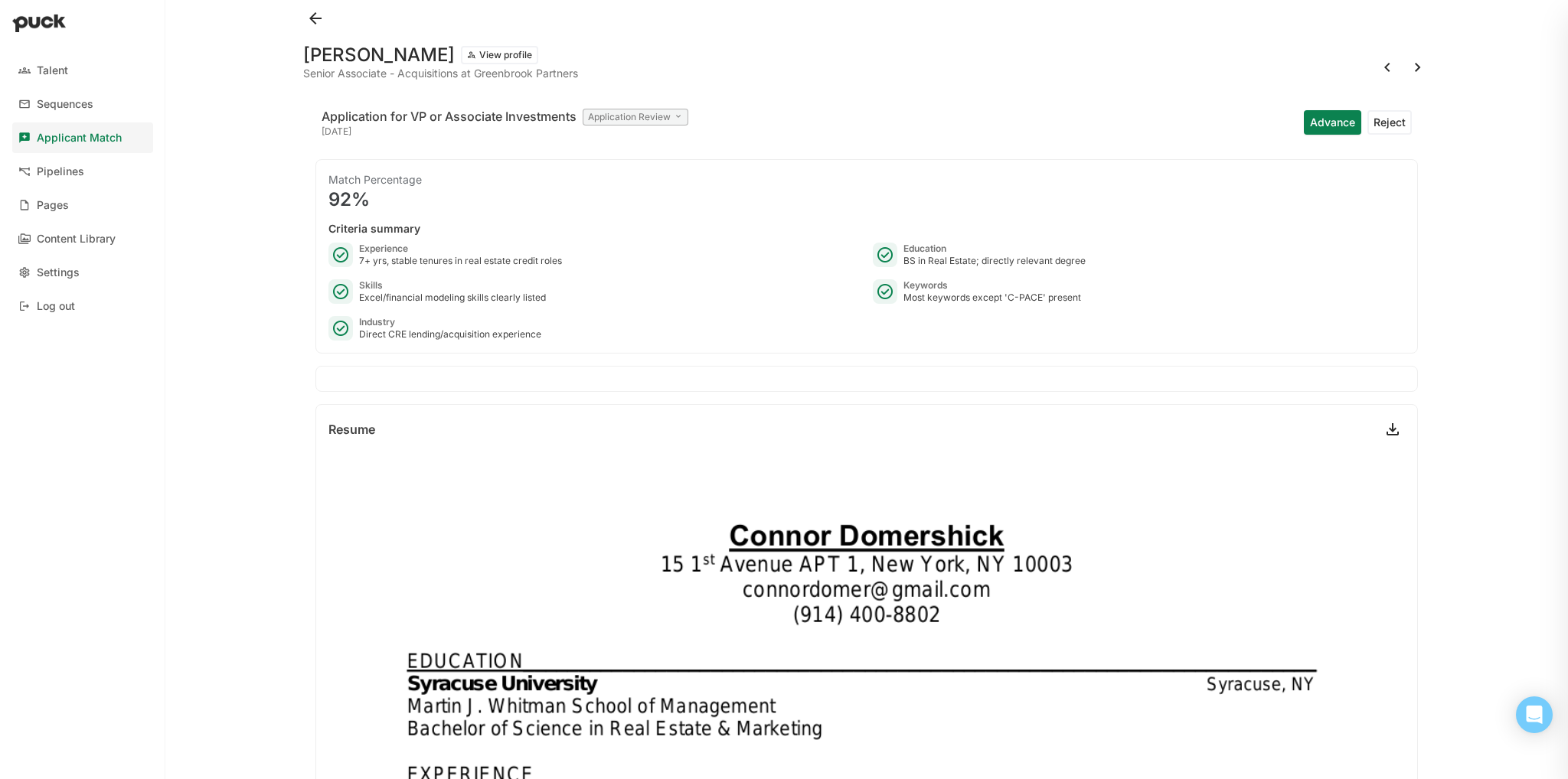
click at [1415, 65] on button at bounding box center [1417, 67] width 25 height 25
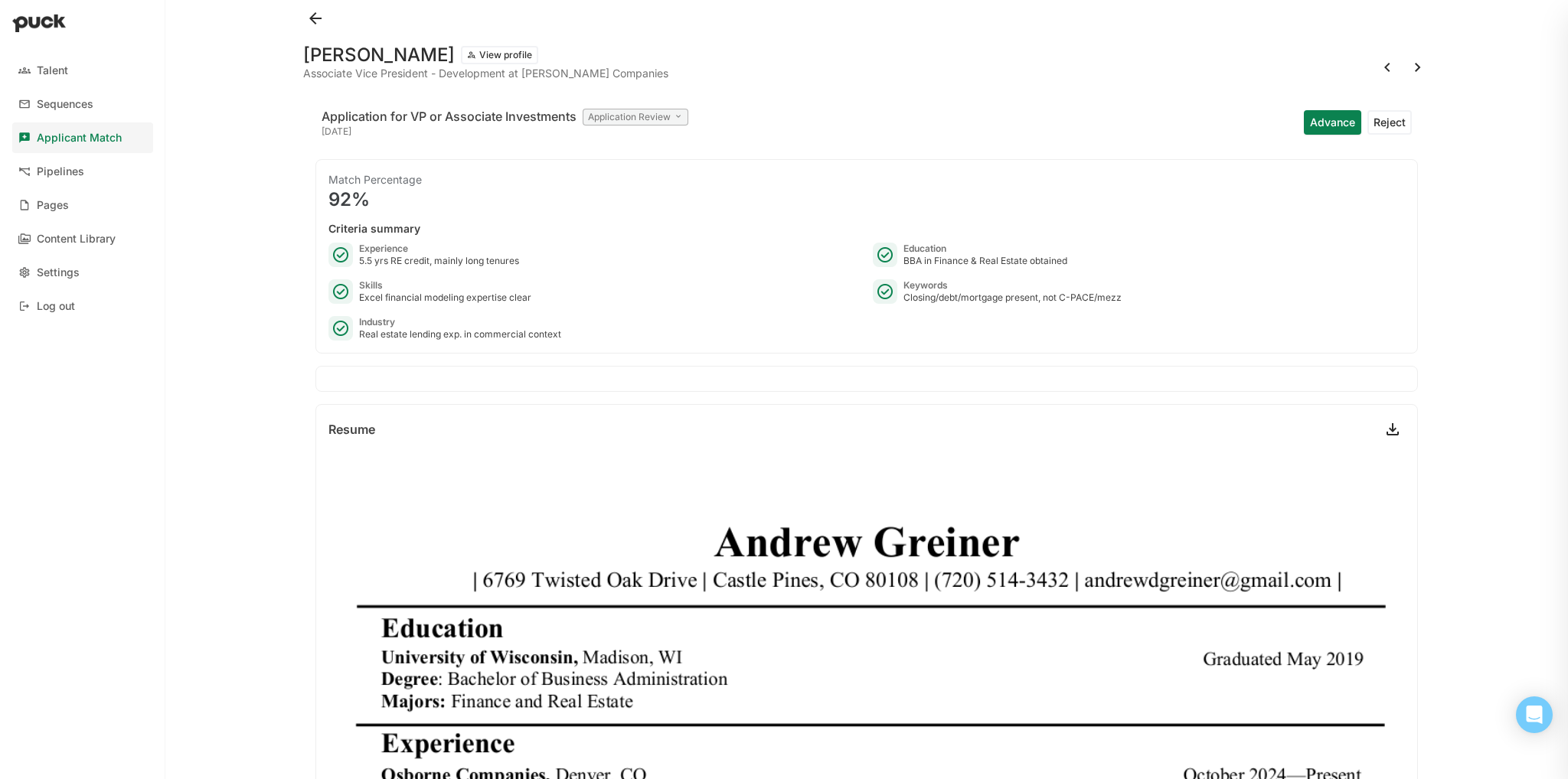
click at [1395, 77] on div at bounding box center [1403, 67] width 55 height 25
click at [1423, 62] on div "[PERSON_NAME] View profile Associate Vice President - Development at [PERSON_NA…" at bounding box center [866, 389] width 1151 height 779
click at [1405, 68] on button at bounding box center [1417, 67] width 25 height 25
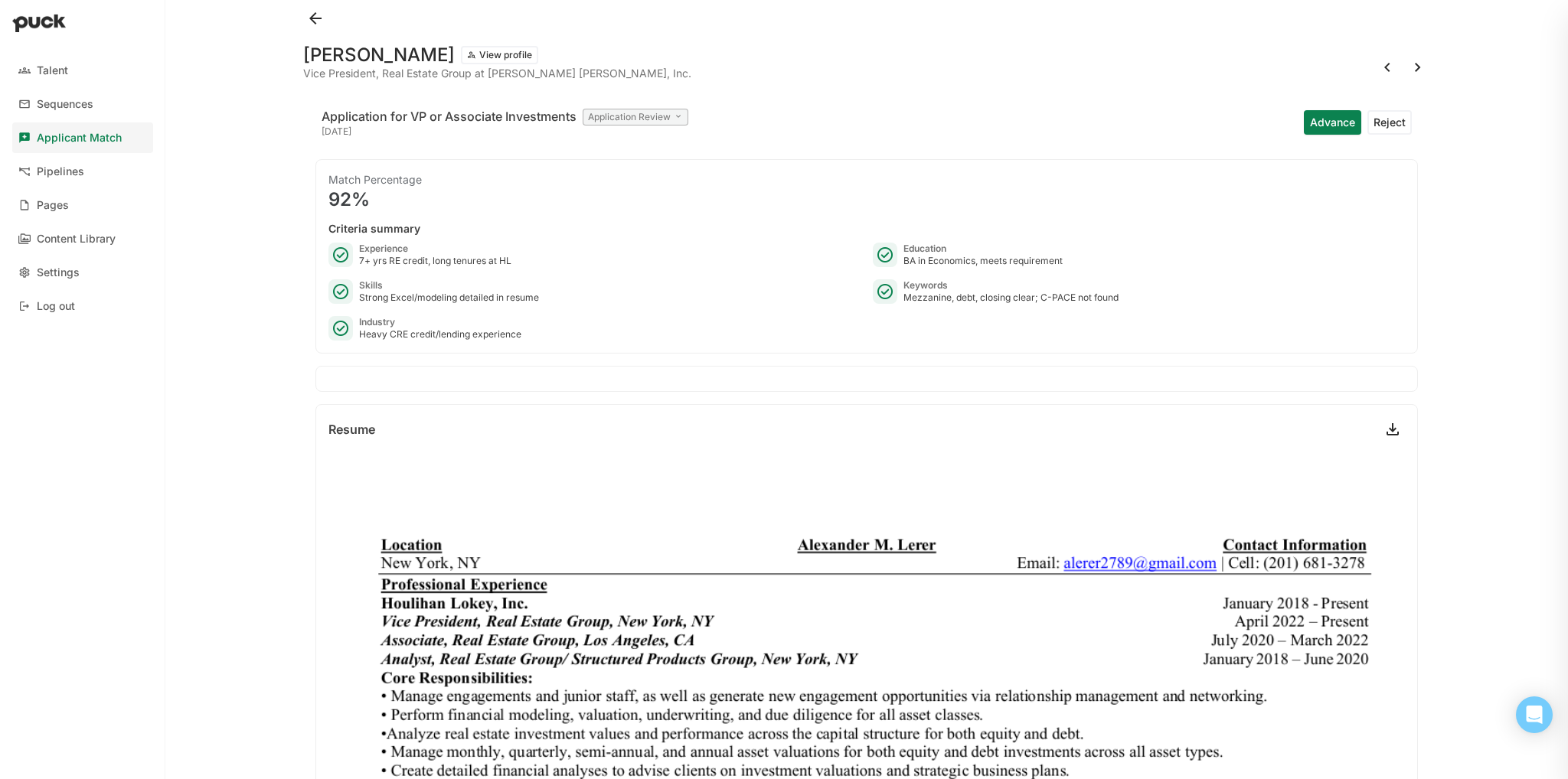
click at [1306, 81] on div "[PERSON_NAME] View profile Vice President, Real Estate Group at [PERSON_NAME] […" at bounding box center [867, 61] width 1127 height 49
click at [1306, 115] on button "Advance" at bounding box center [1333, 122] width 57 height 25
click at [1310, 133] on div "Application for VP or Associate Investments Application Review [DATE] Advance R…" at bounding box center [867, 123] width 1103 height 49
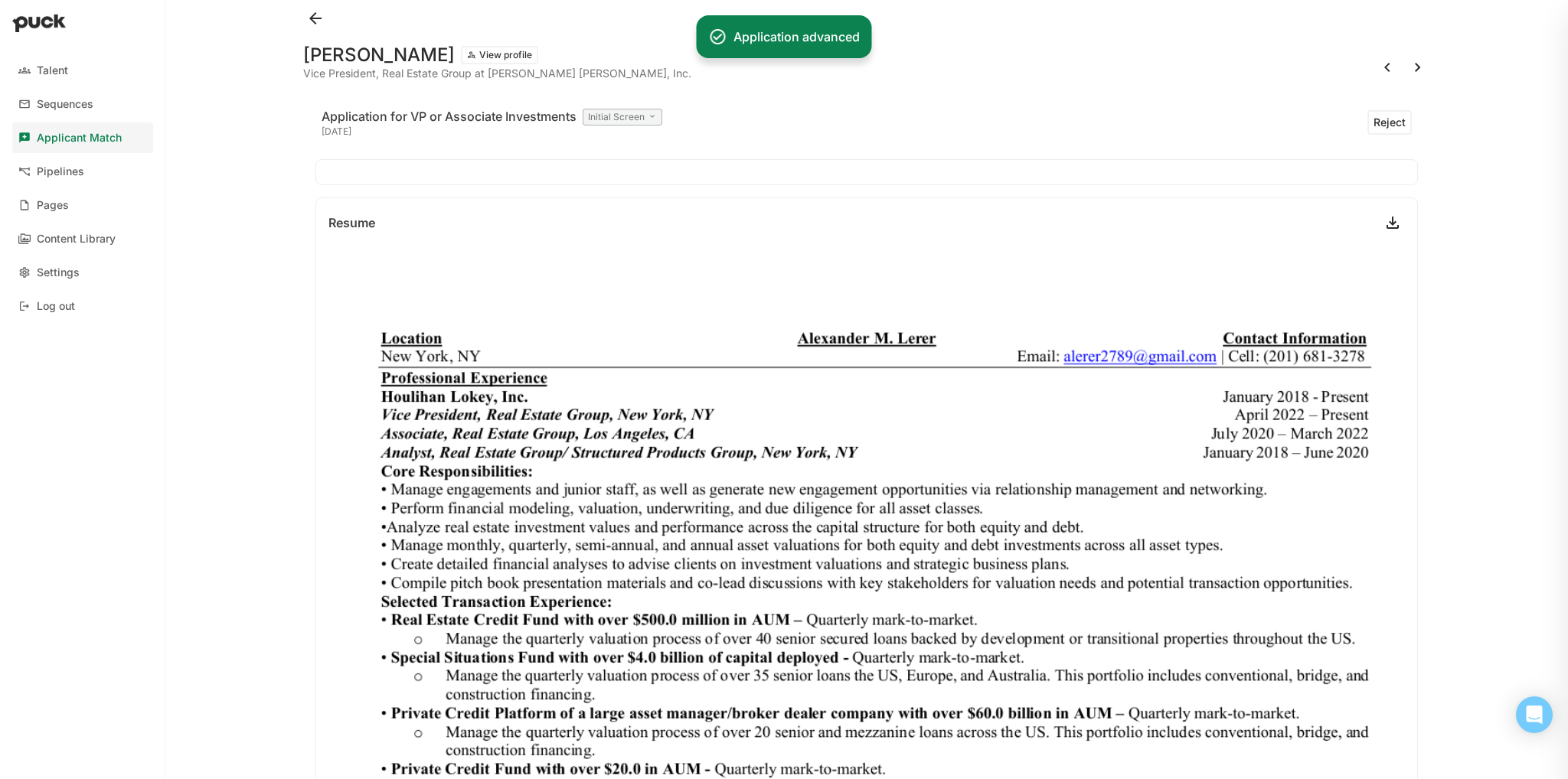
click at [1405, 67] on button at bounding box center [1417, 67] width 25 height 25
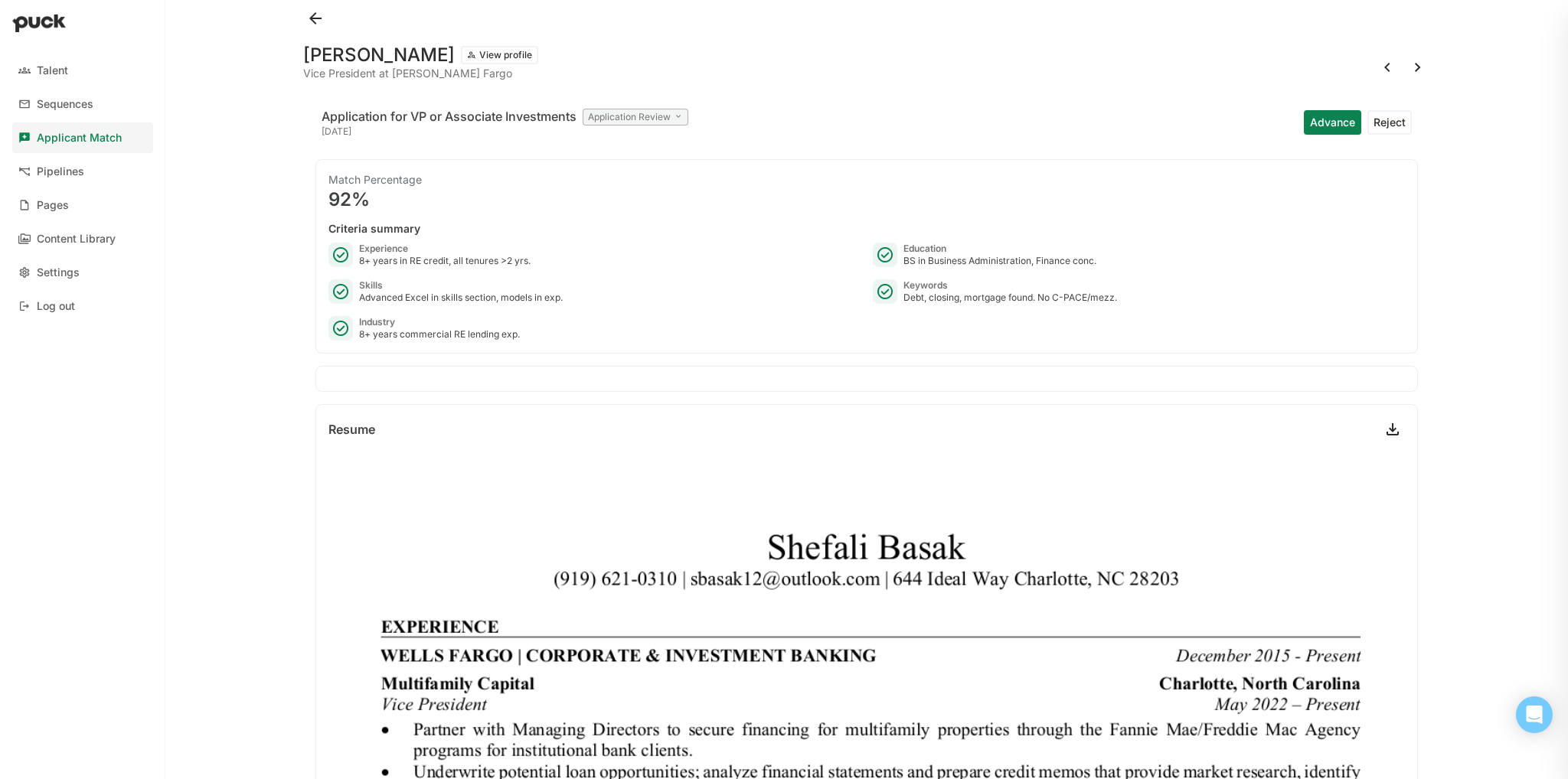
click at [1319, 125] on button "Advance" at bounding box center [1333, 122] width 57 height 25
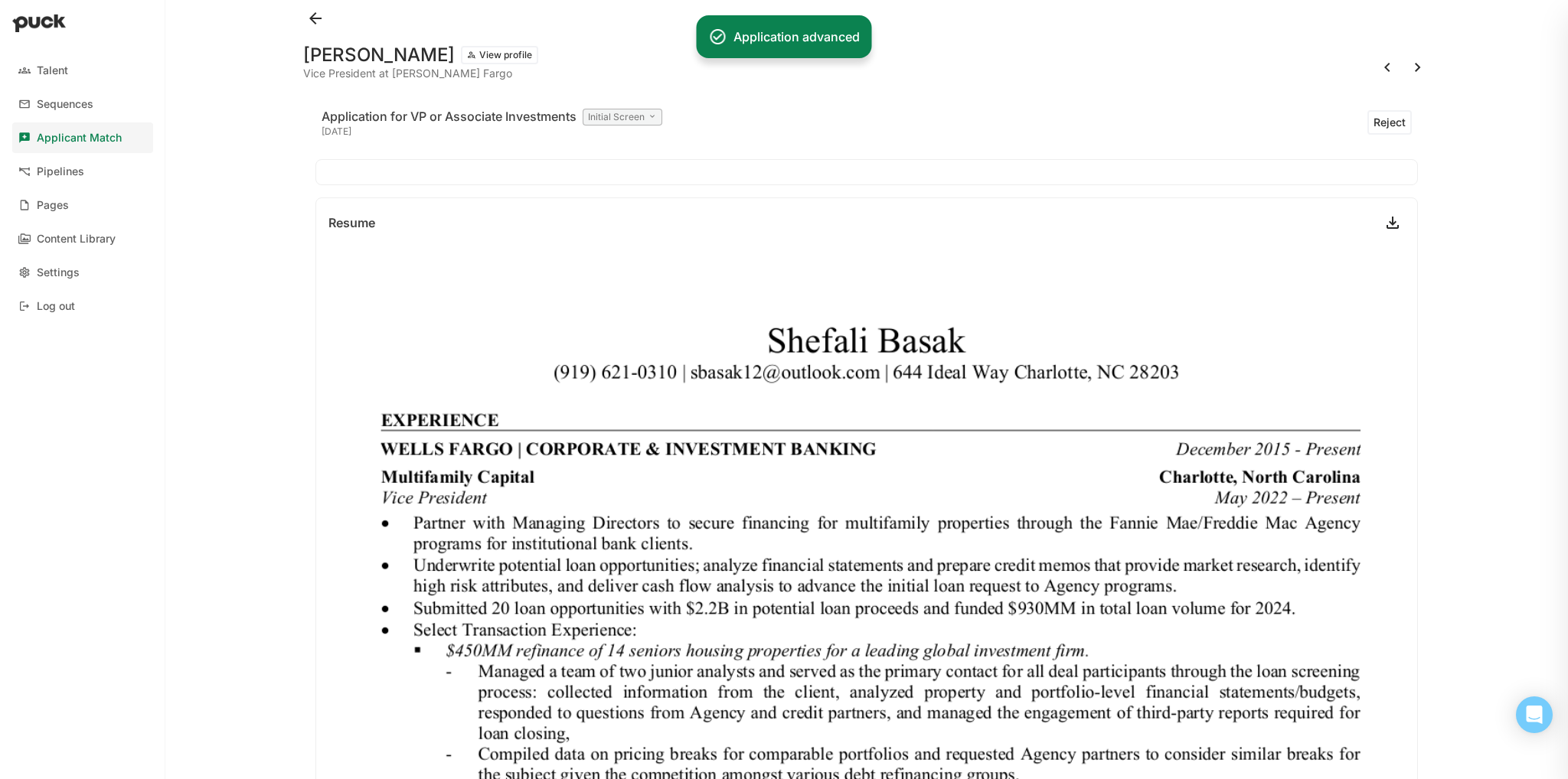
click at [1408, 67] on button at bounding box center [1417, 67] width 25 height 25
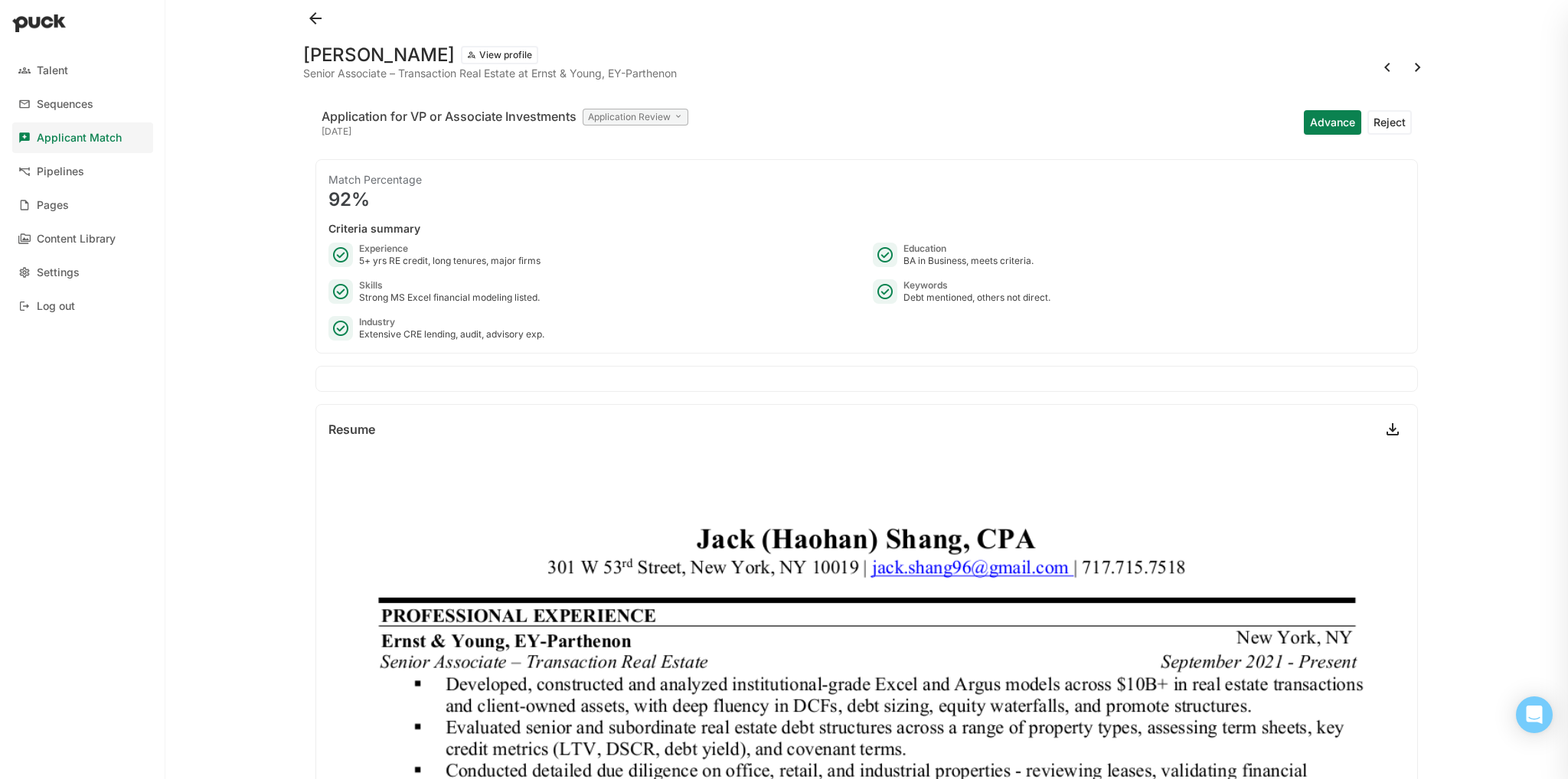
click at [1311, 110] on button "Advance" at bounding box center [1333, 122] width 57 height 25
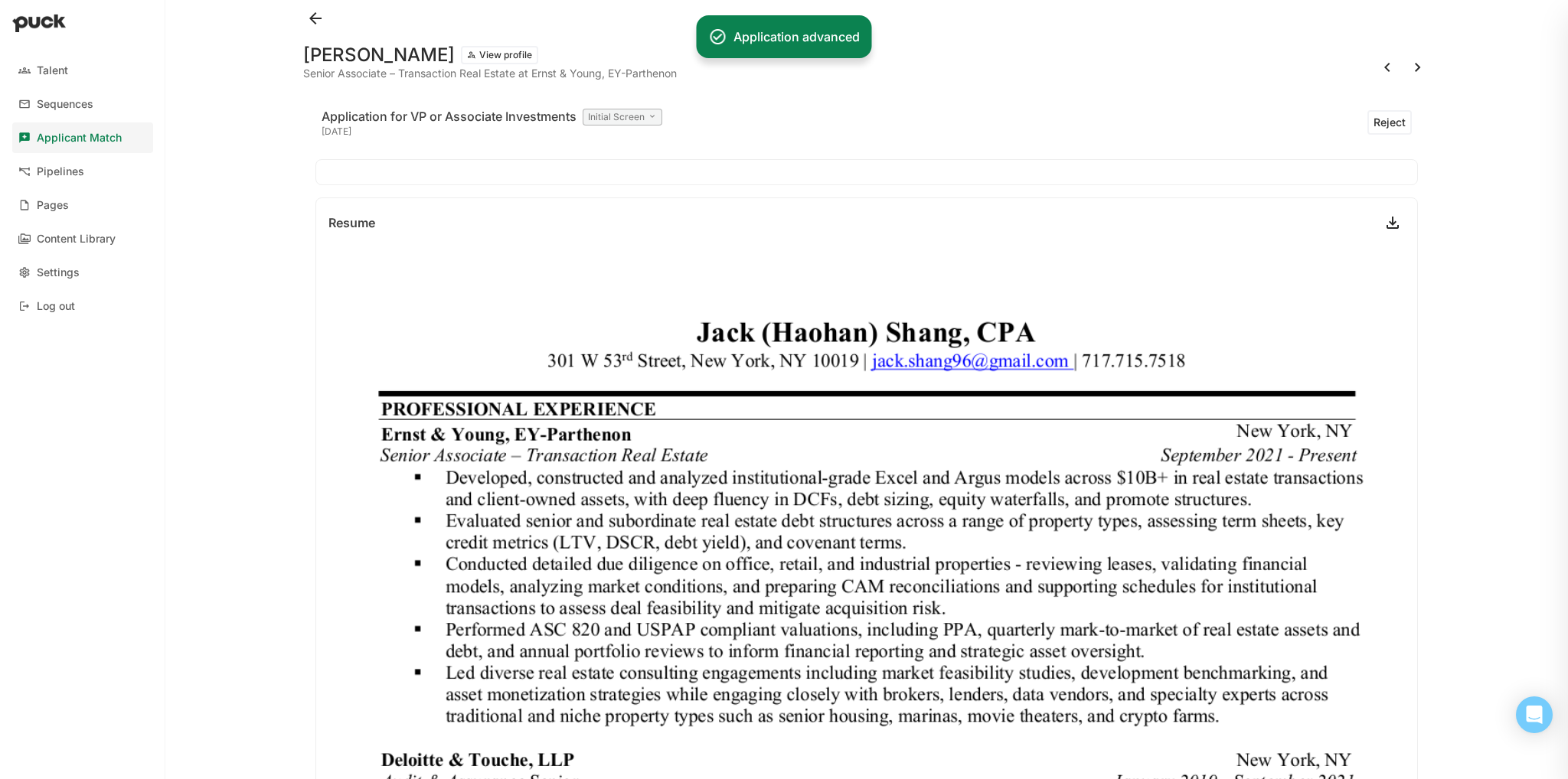
click at [1405, 74] on button at bounding box center [1417, 67] width 25 height 25
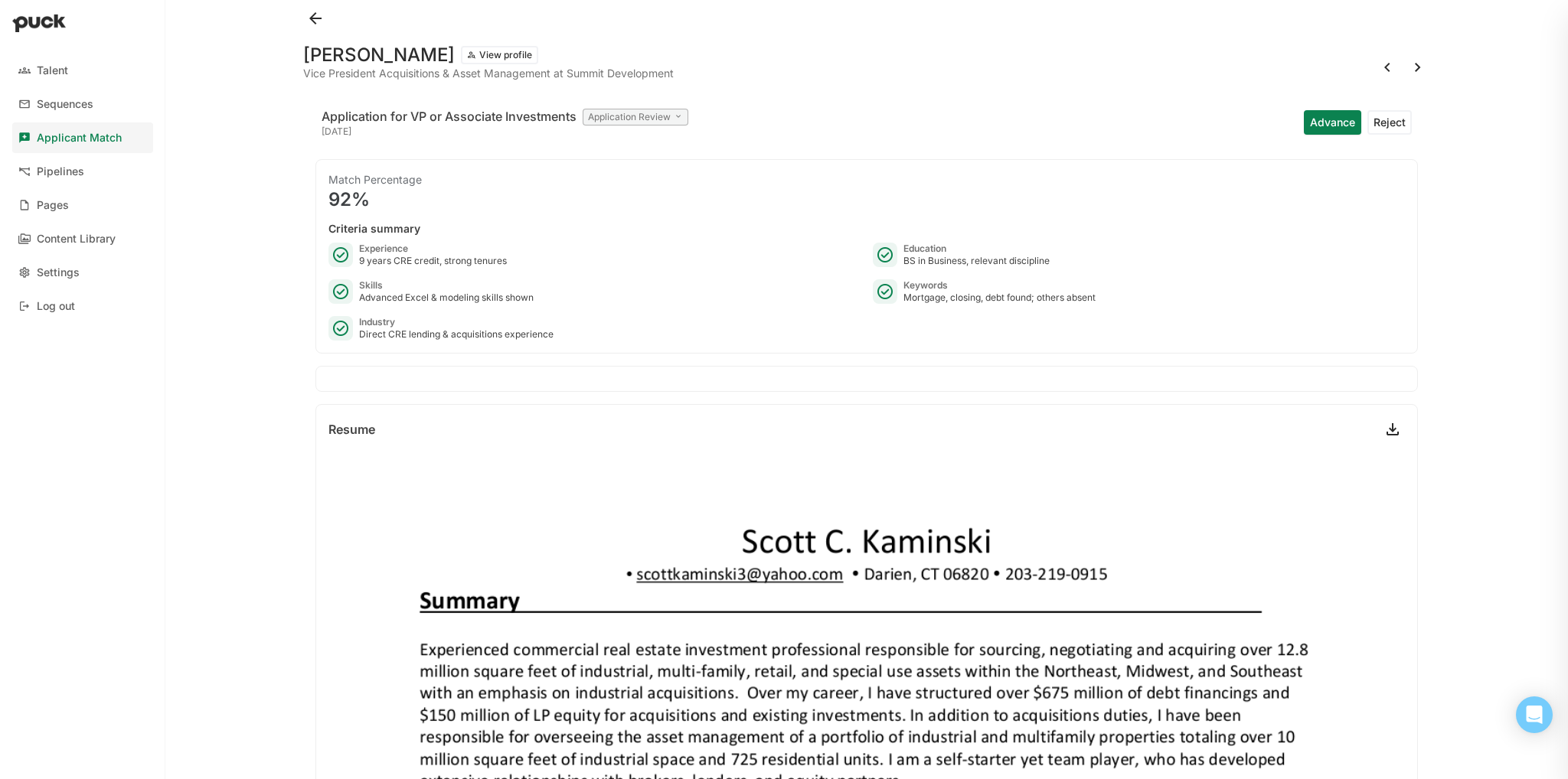
click at [1405, 70] on button at bounding box center [1417, 67] width 25 height 25
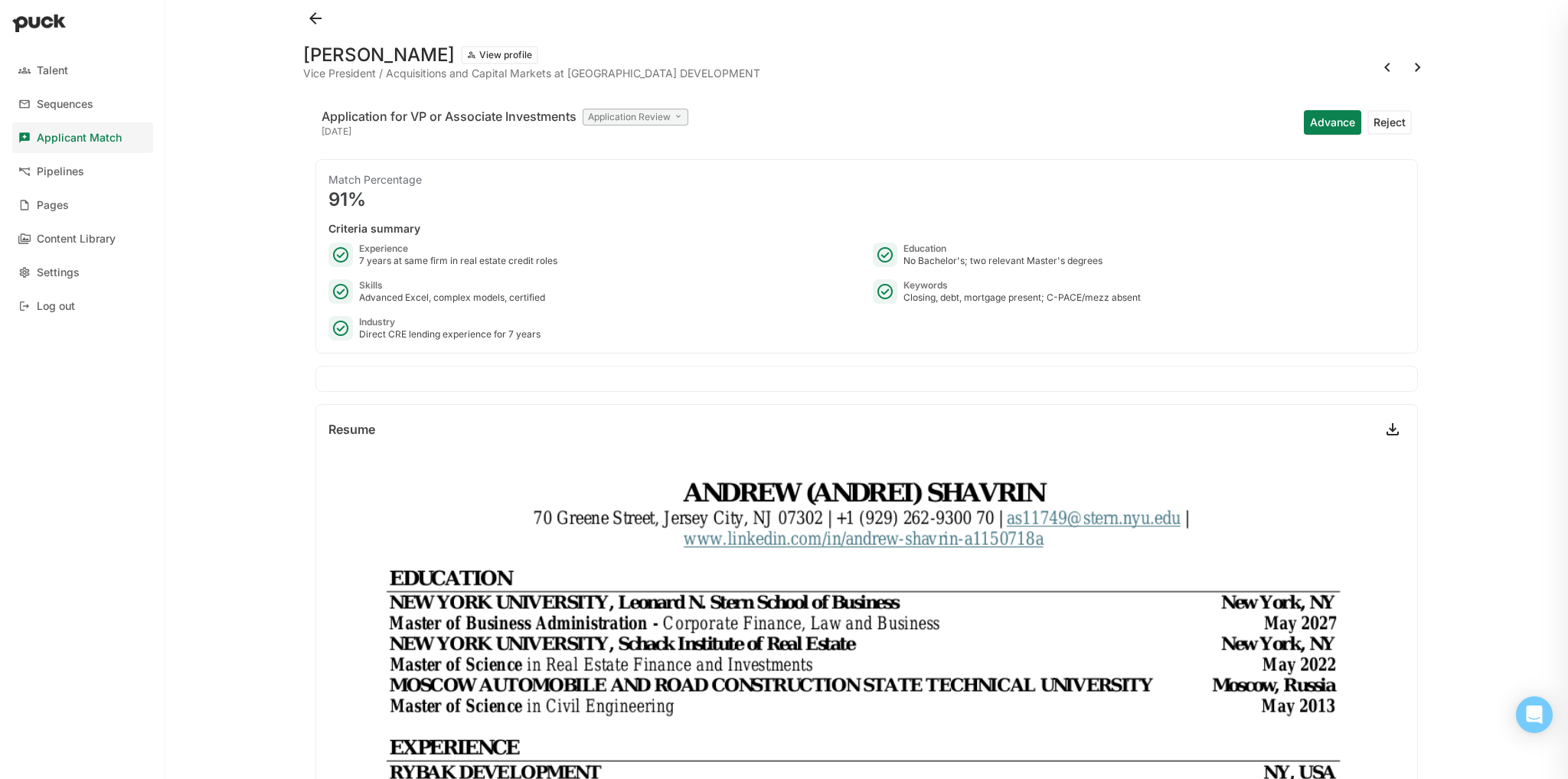
click at [1405, 71] on button at bounding box center [1417, 67] width 25 height 25
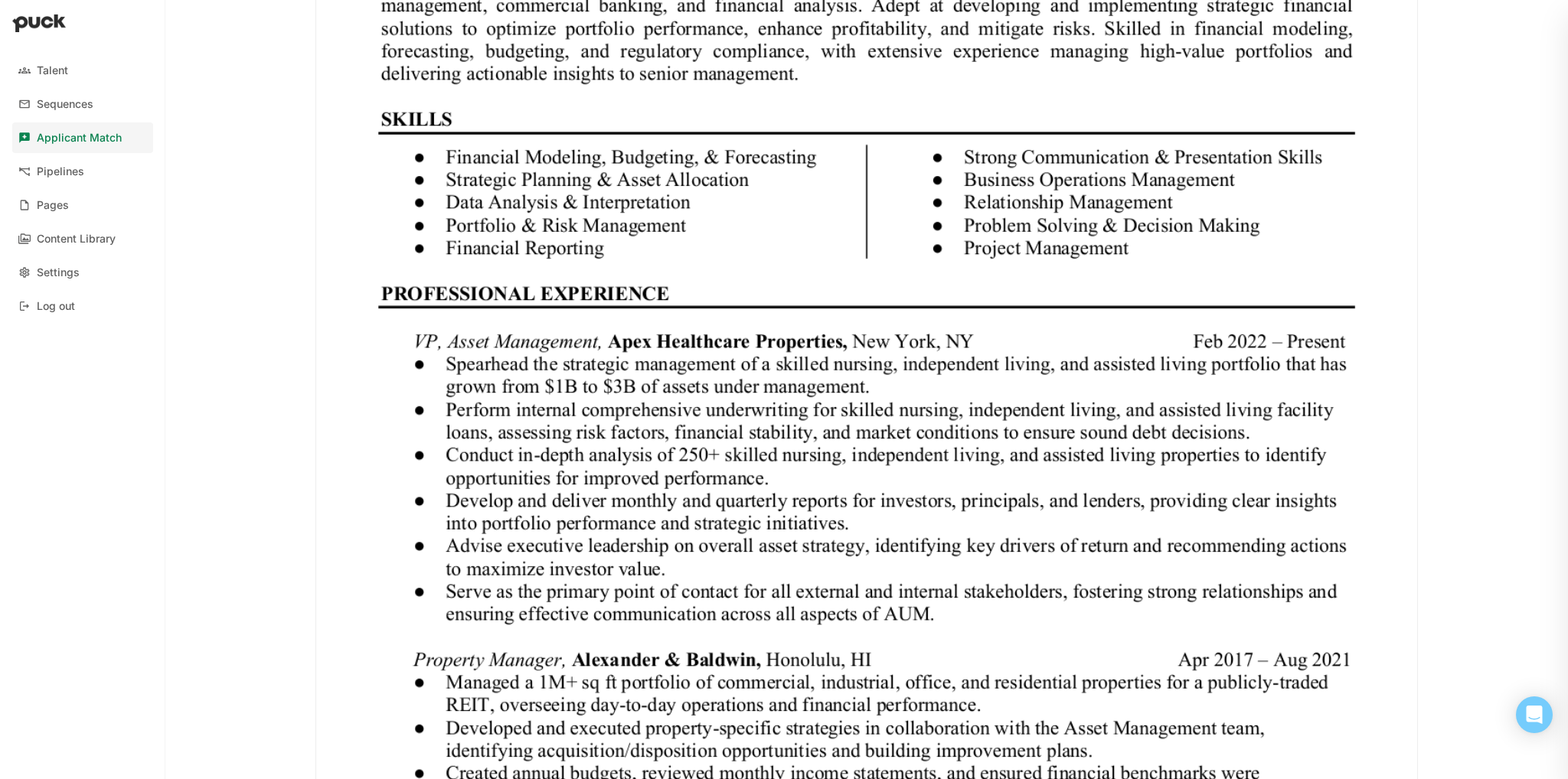
scroll to position [665, 0]
